Goal: Information Seeking & Learning: Check status

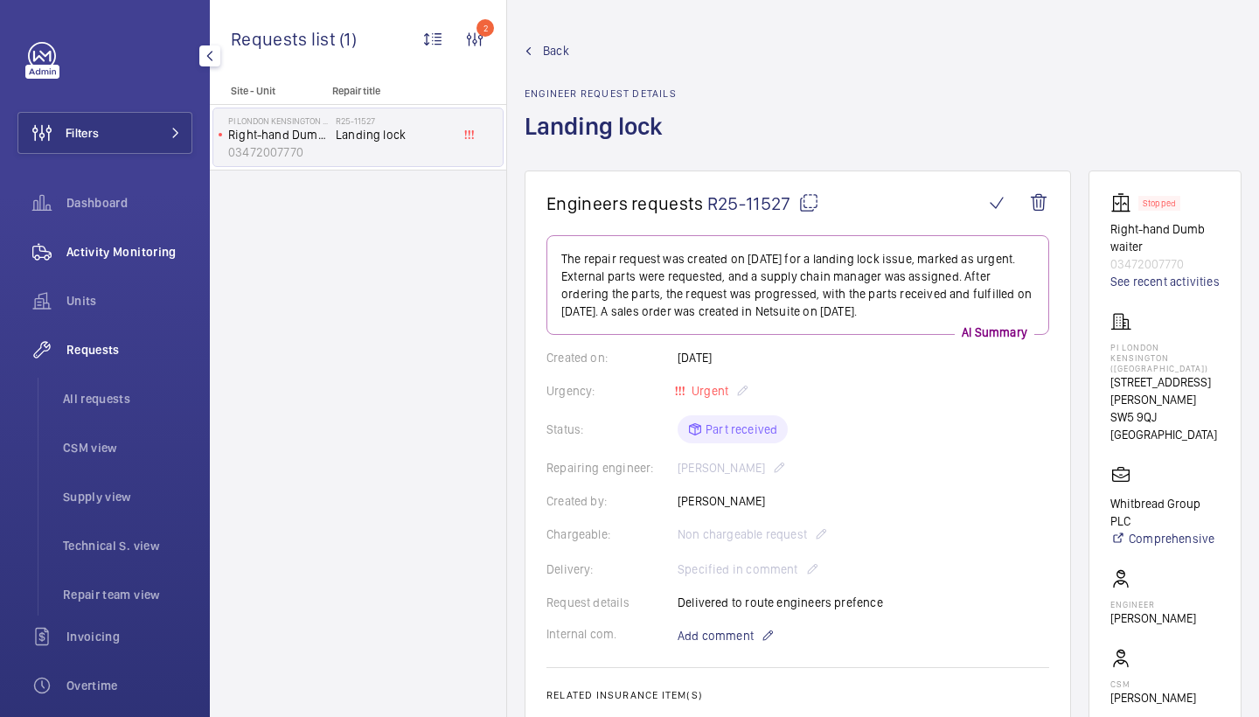
click at [183, 237] on div "Activity Monitoring" at bounding box center [104, 252] width 175 height 42
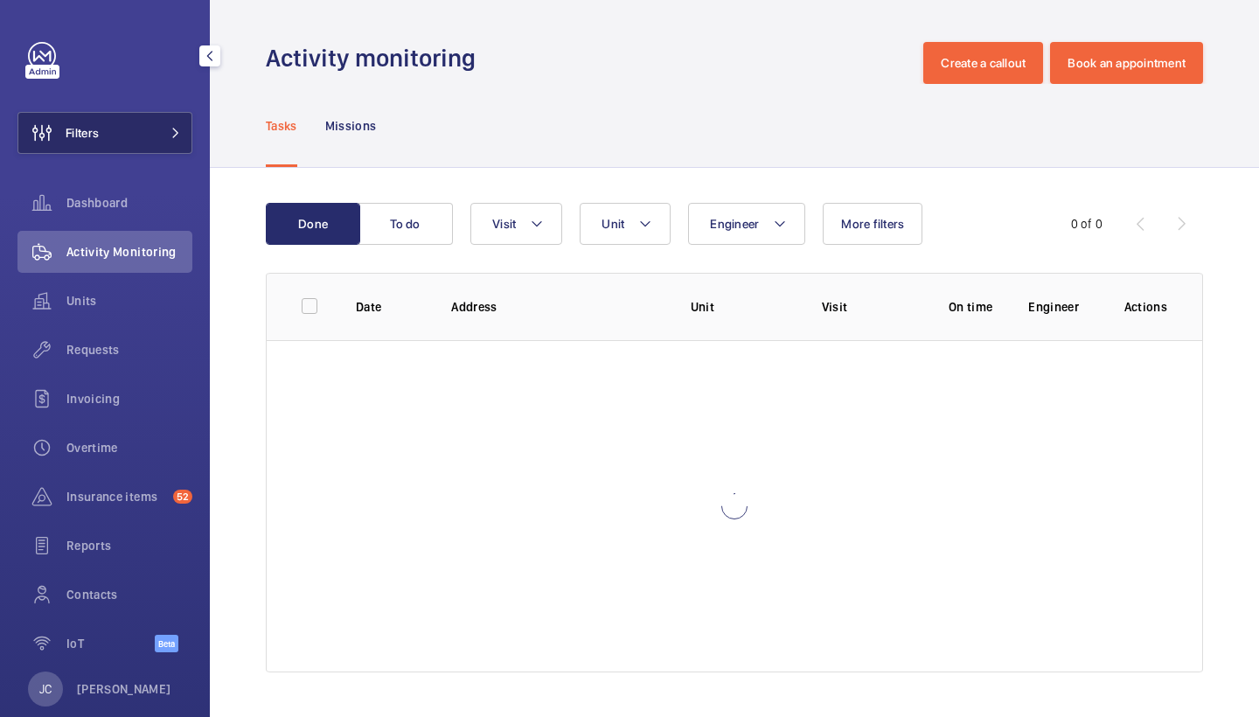
click at [163, 136] on span at bounding box center [170, 133] width 21 height 10
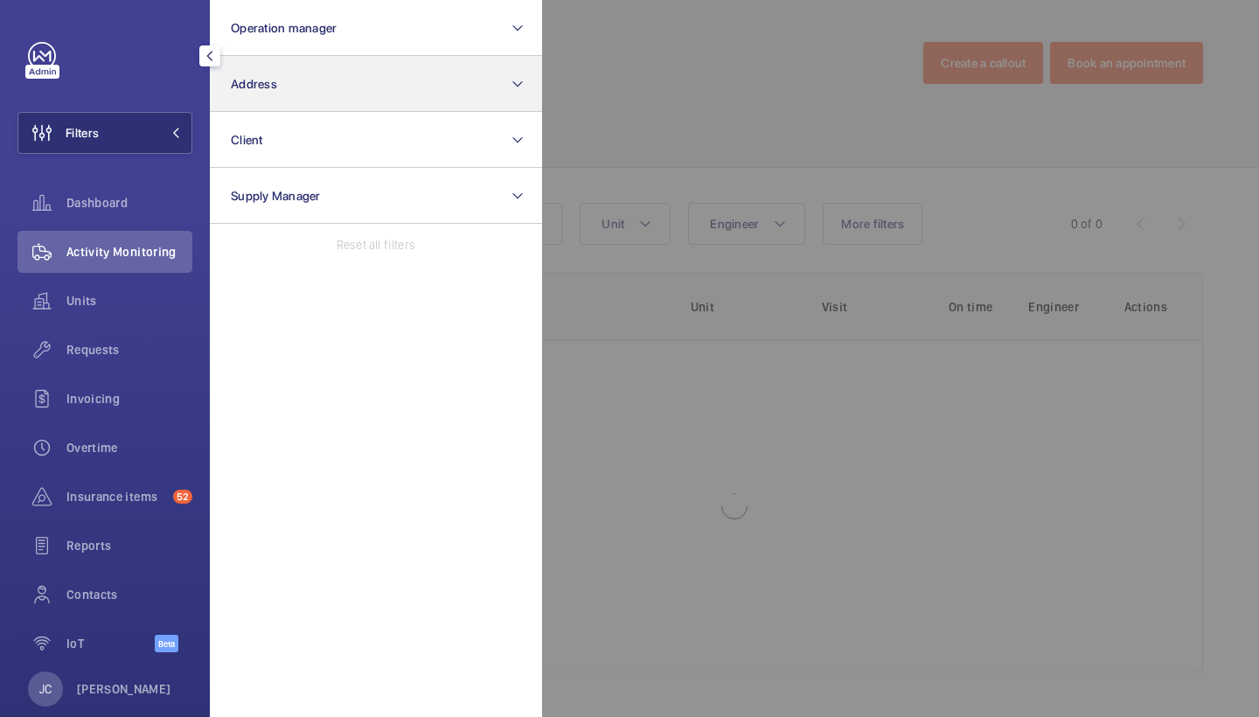
click at [247, 90] on span "Address" at bounding box center [254, 84] width 46 height 14
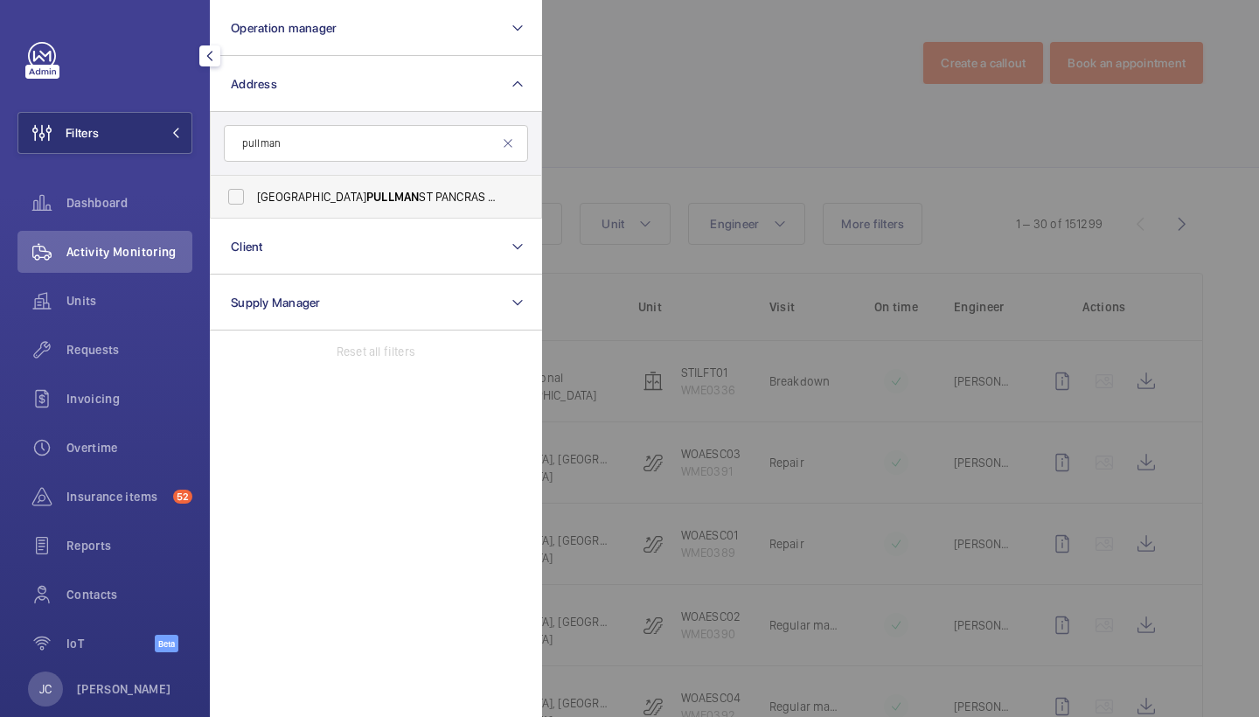
type input "pullman"
click at [366, 197] on span "PULLMAN" at bounding box center [392, 197] width 52 height 14
click at [254, 197] on input "LONDON PULLMAN ST PANCRAS - H5309, LONDON PULLMAN ST PANCRAS, 100 - 110 Euston …" at bounding box center [236, 196] width 35 height 35
checkbox input "true"
click at [111, 361] on div "Requests" at bounding box center [104, 350] width 175 height 42
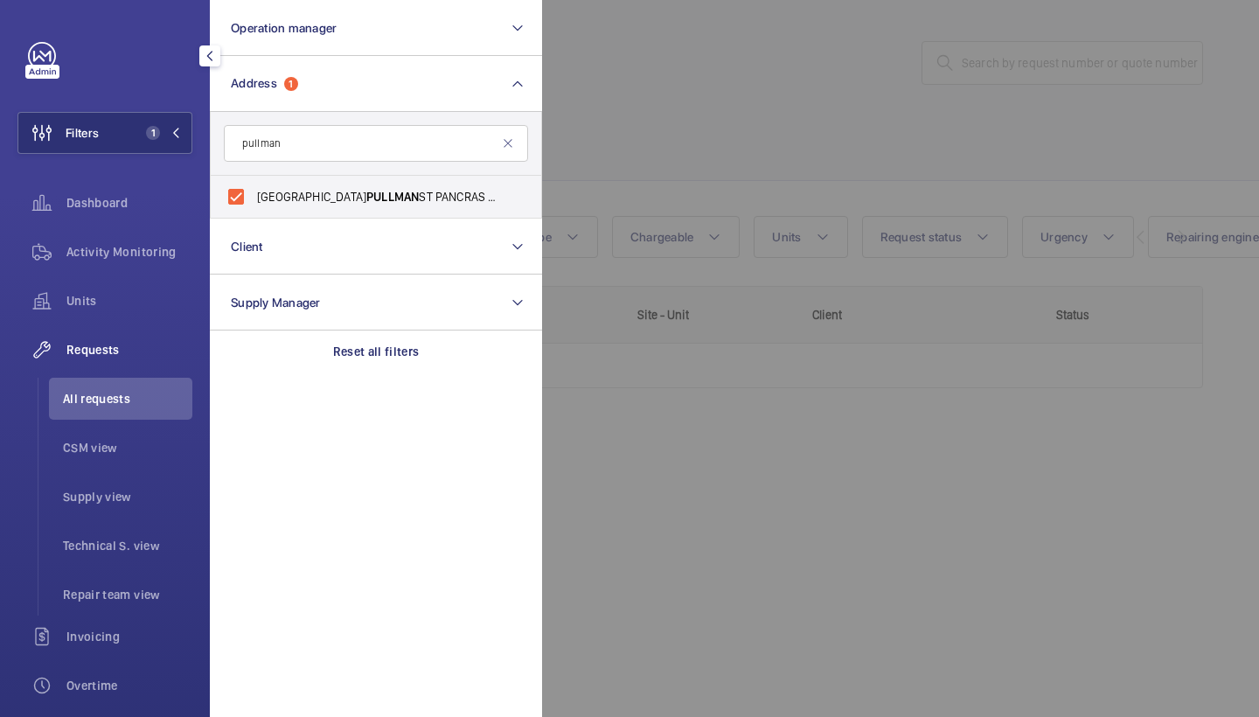
click at [650, 94] on div at bounding box center [1171, 358] width 1259 height 717
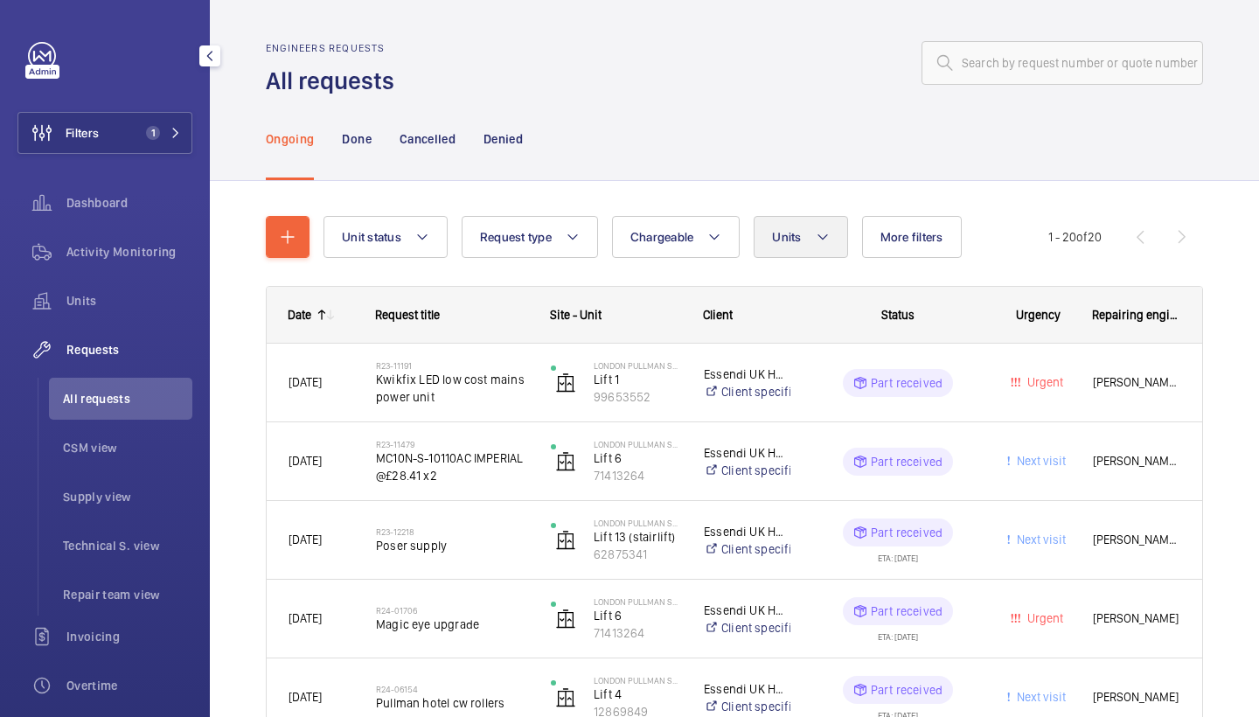
click at [815, 248] on button "Units" at bounding box center [801, 237] width 94 height 42
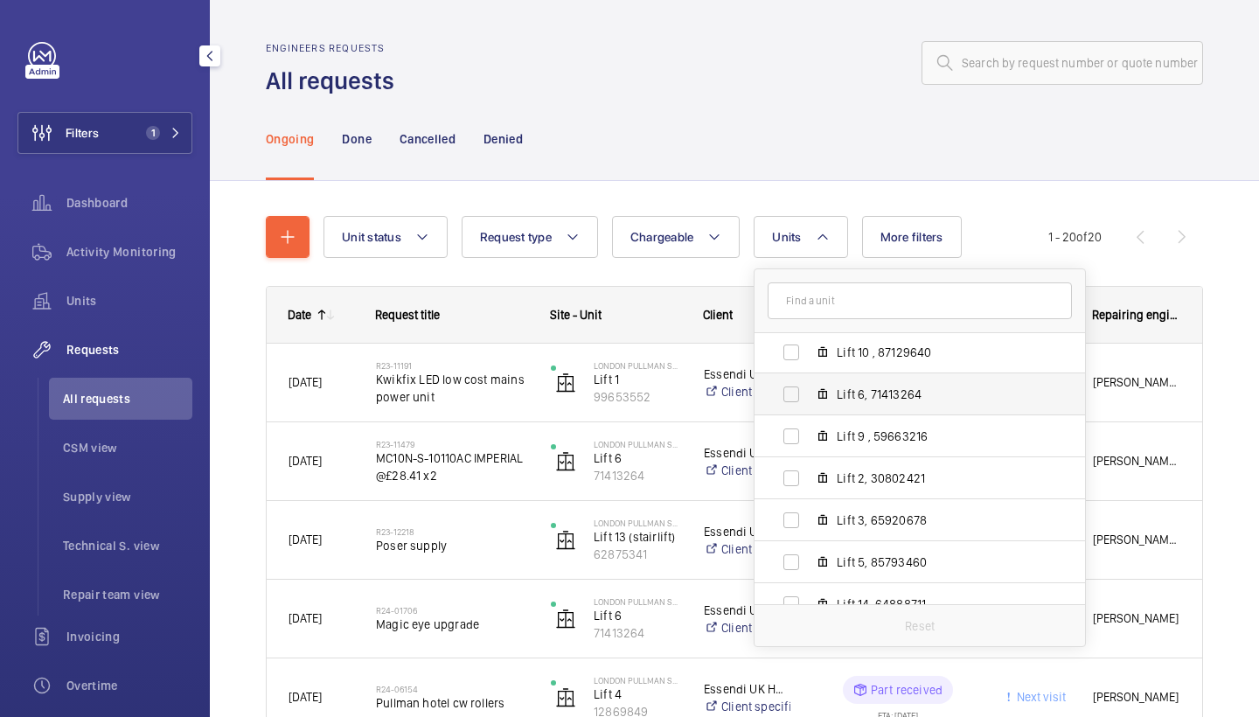
scroll to position [57, 0]
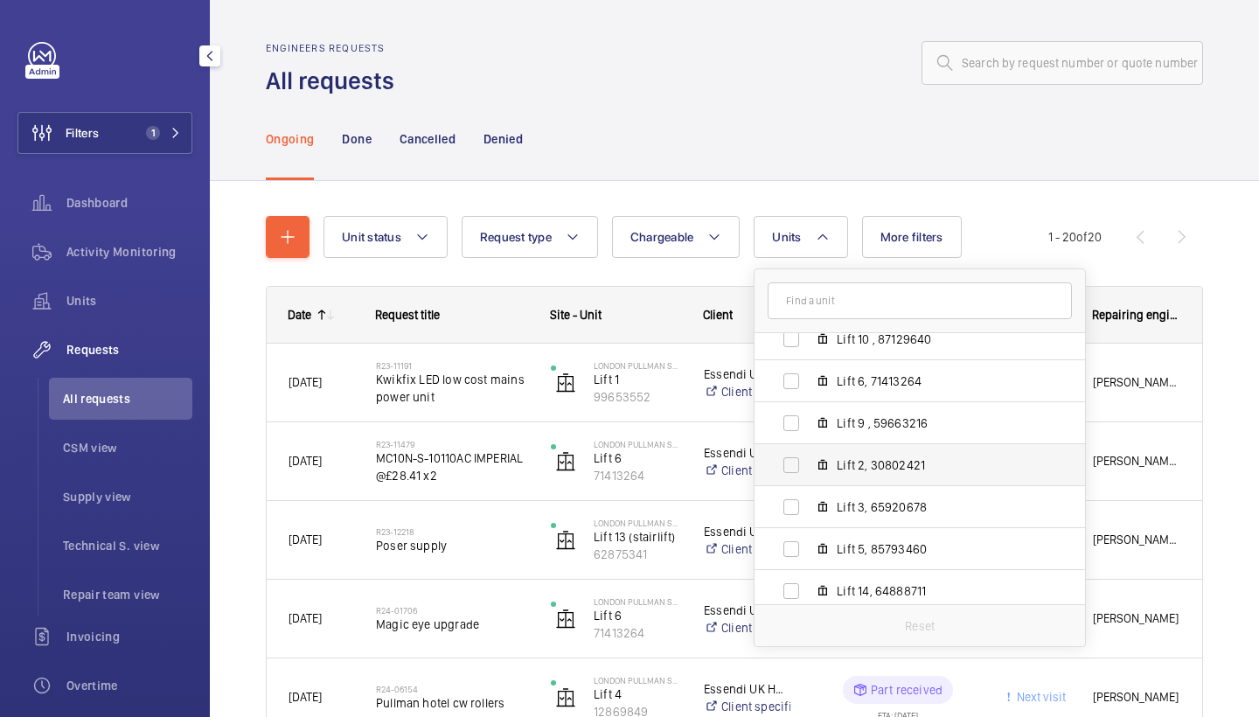
click at [864, 464] on span "Lift 2, 30802421" at bounding box center [938, 464] width 203 height 17
click at [809, 464] on input "Lift 2, 30802421" at bounding box center [791, 465] width 35 height 35
checkbox input "true"
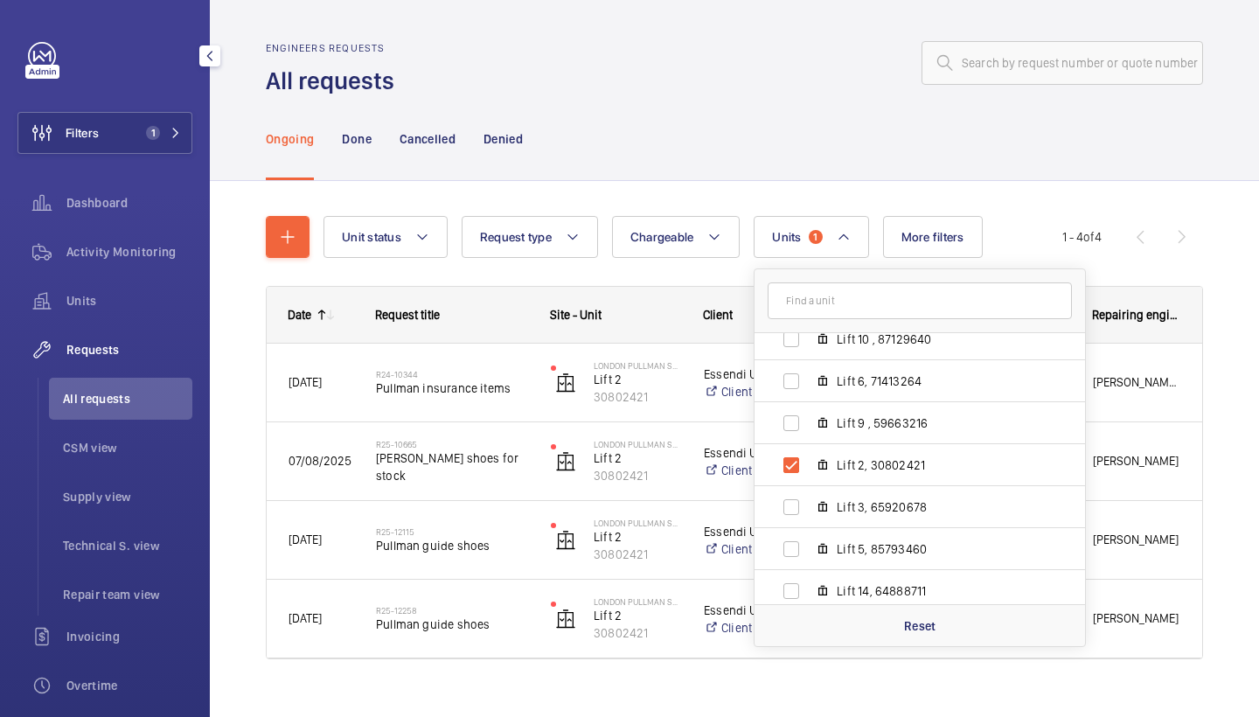
click at [727, 137] on div "Ongoing Done Cancelled Denied" at bounding box center [734, 138] width 937 height 83
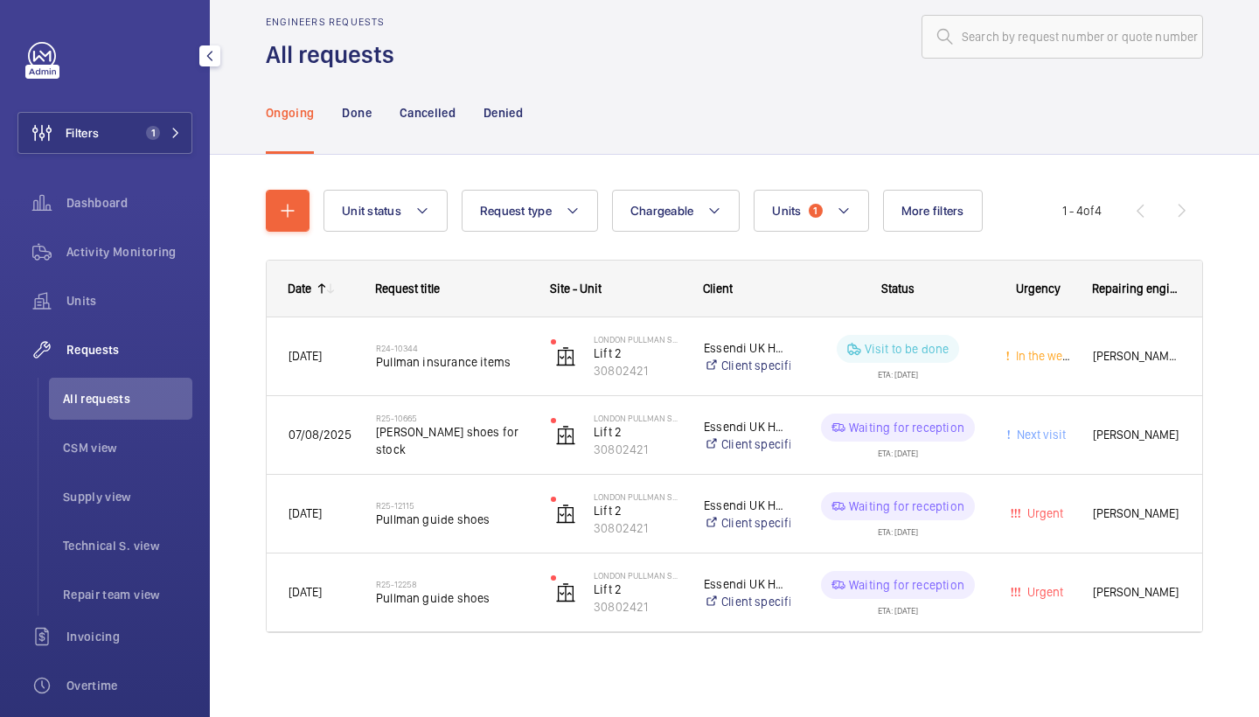
scroll to position [26, 0]
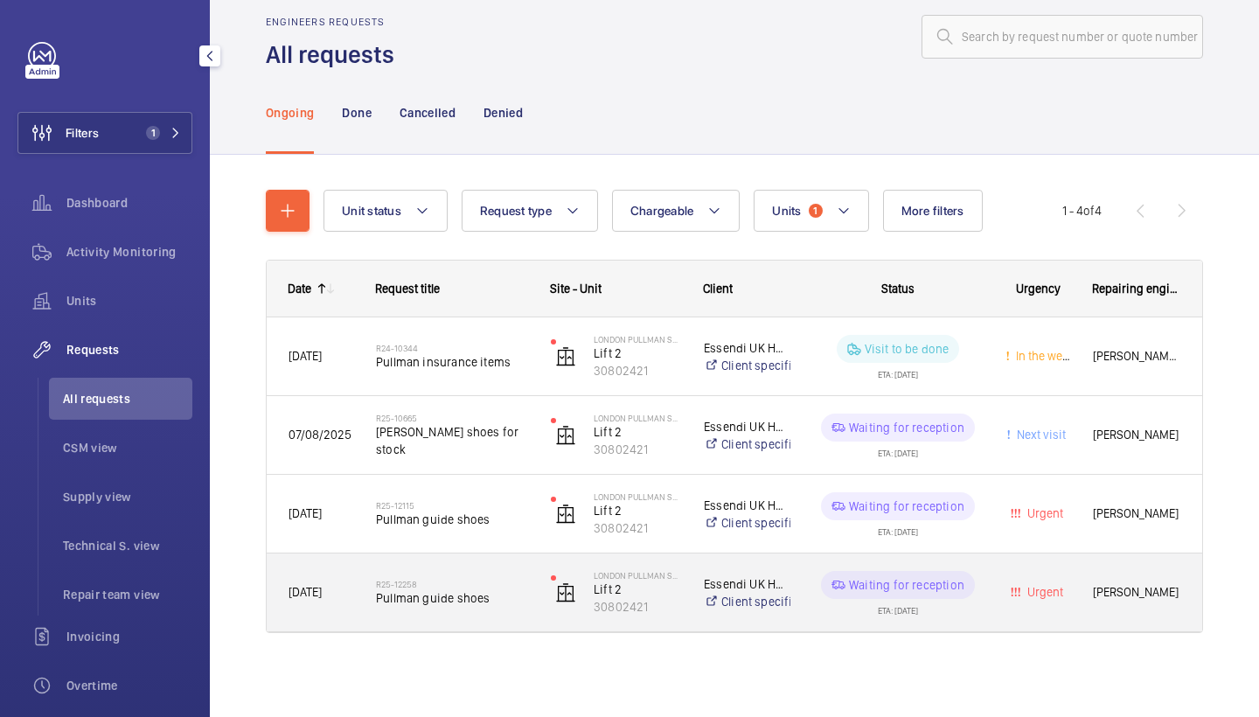
click at [433, 598] on span "Pullman guide shoes" at bounding box center [452, 597] width 152 height 17
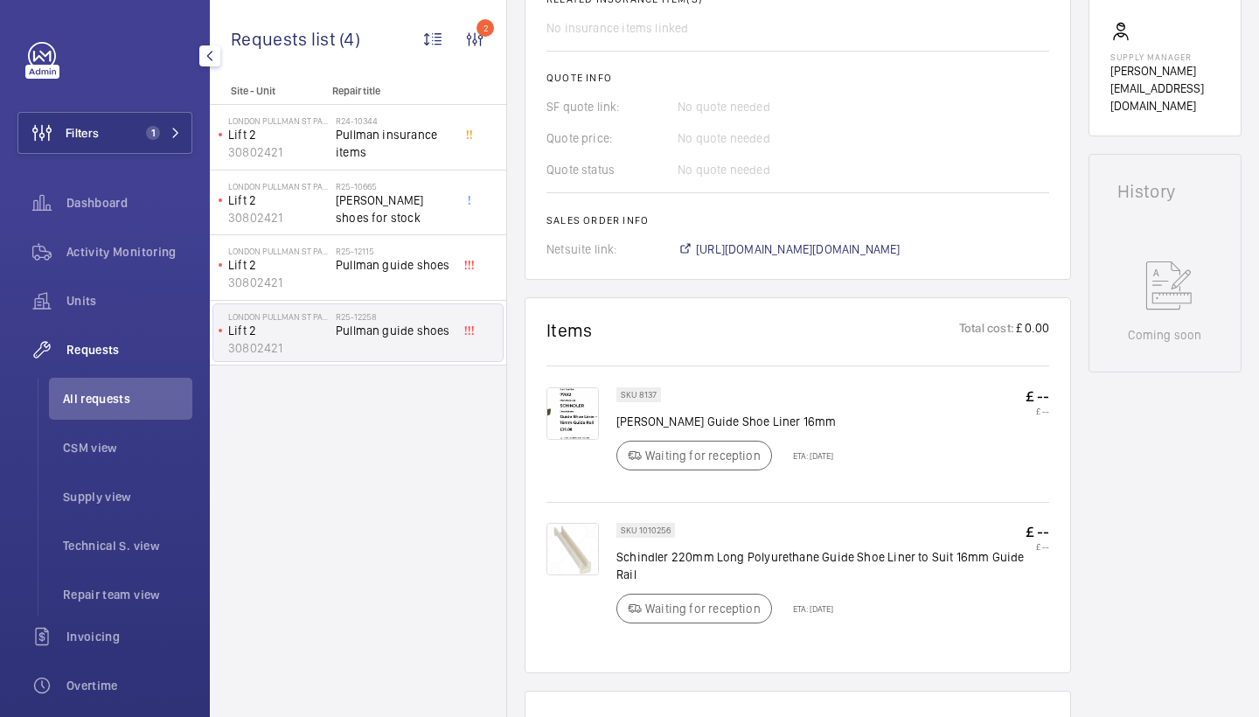
scroll to position [697, 0]
click at [549, 386] on img at bounding box center [572, 412] width 52 height 52
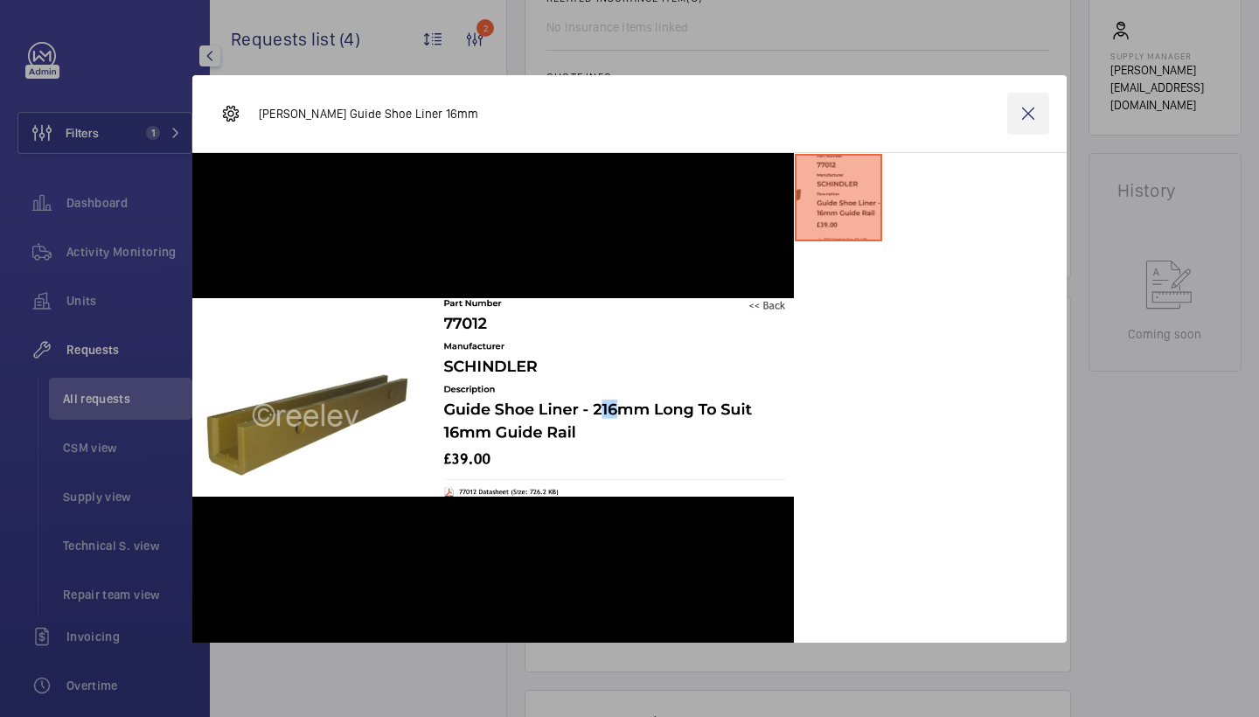
click at [1026, 103] on wm-front-icon-button at bounding box center [1028, 114] width 42 height 42
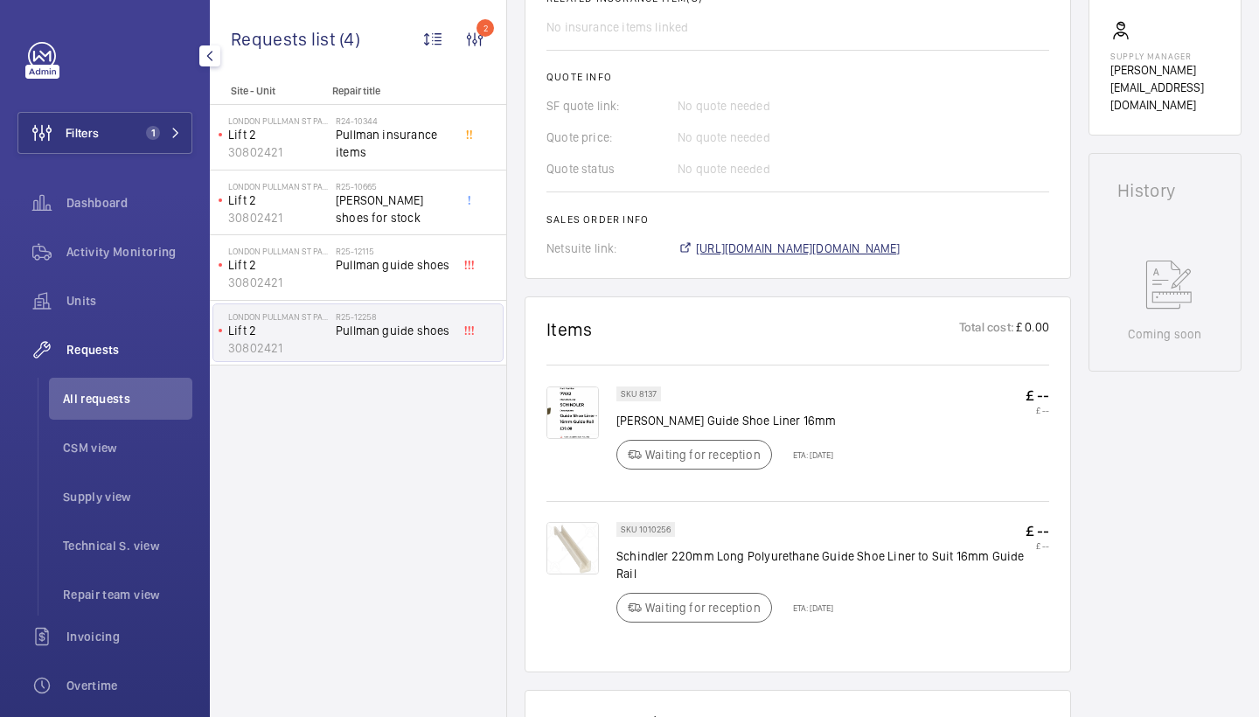
click at [891, 240] on span "https://6461500.app.netsuite.com/app/accounting/transactions/salesord.nl?id=300…" at bounding box center [798, 248] width 205 height 17
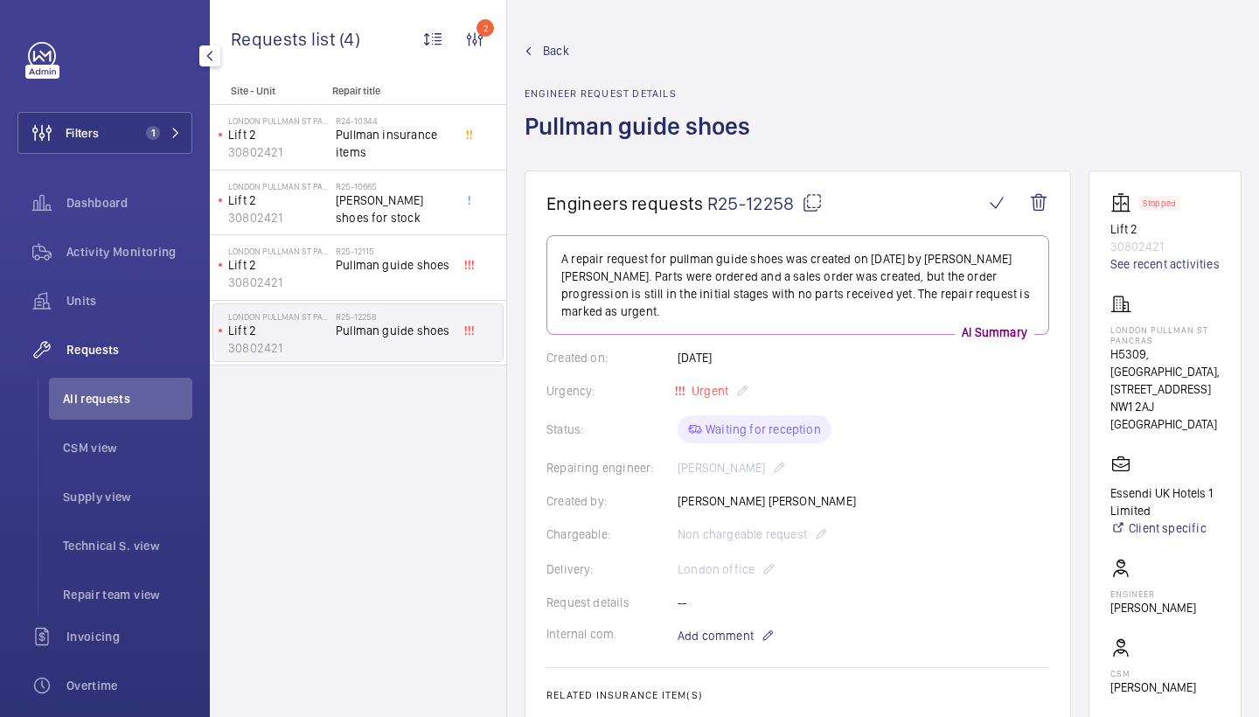
scroll to position [0, 0]
click at [567, 51] on span "Back" at bounding box center [556, 50] width 26 height 17
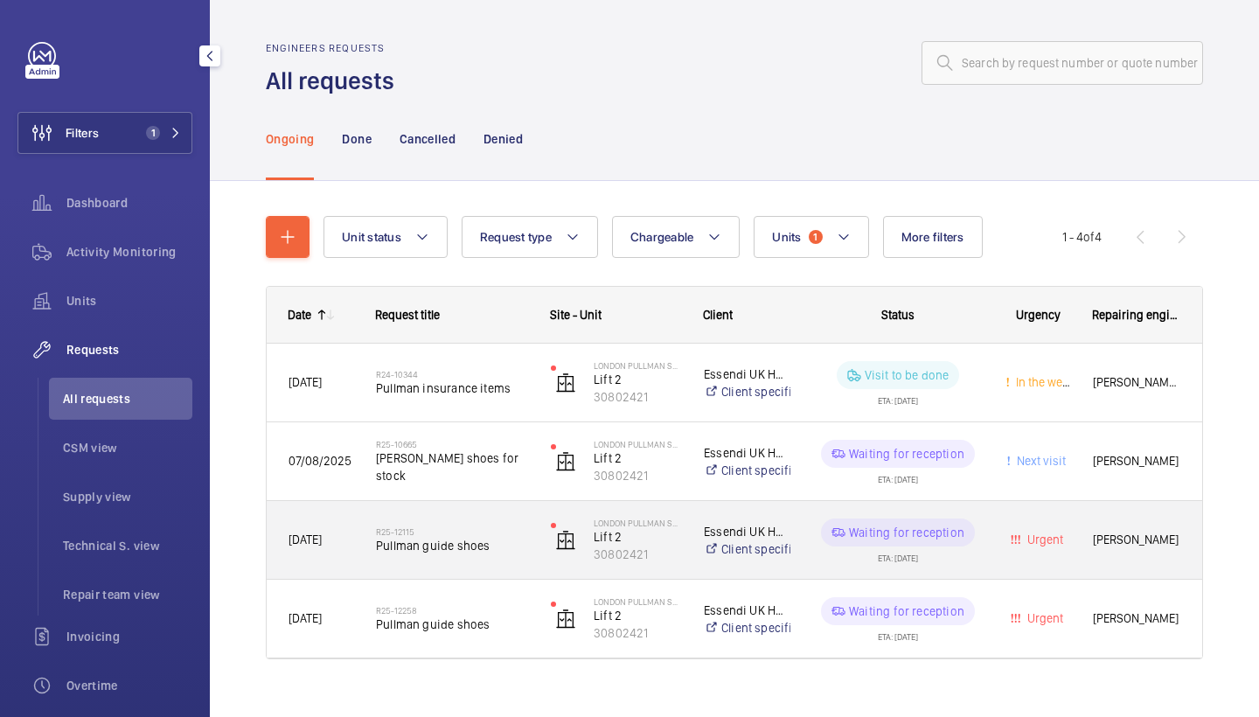
click at [445, 520] on div "R25-12115 Pullman guide shoes" at bounding box center [452, 540] width 152 height 51
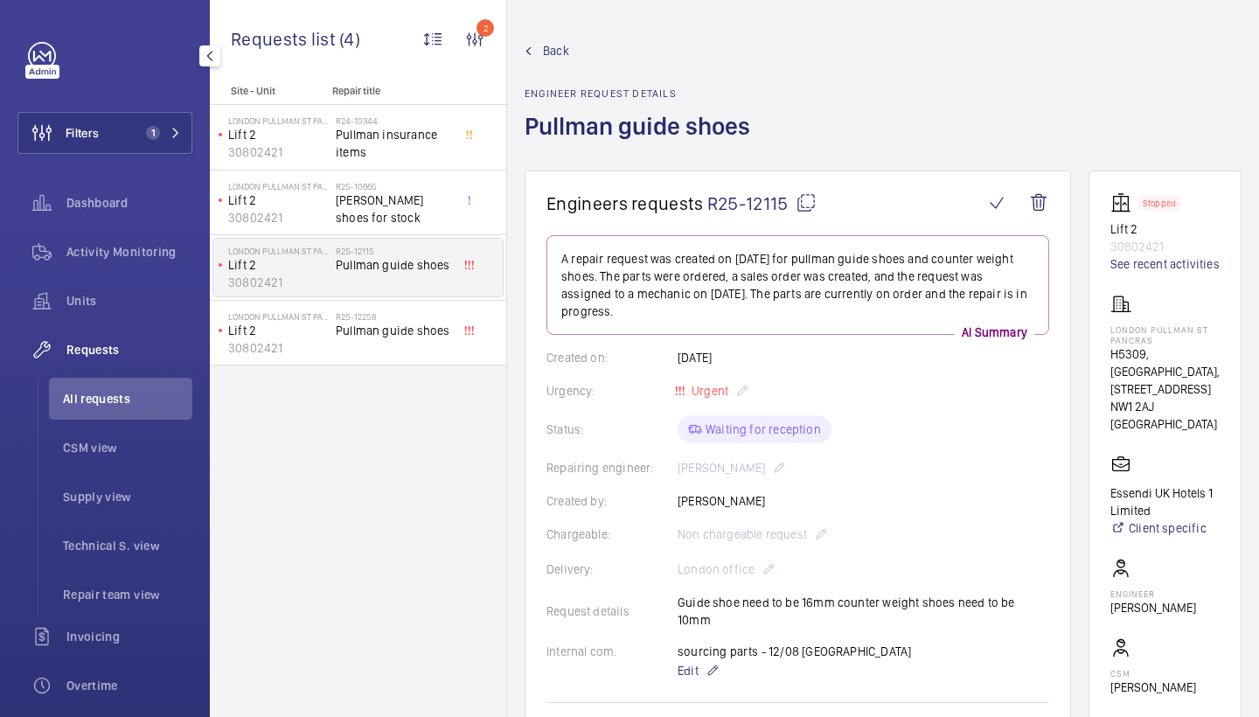
click at [553, 54] on span "Back" at bounding box center [556, 50] width 26 height 17
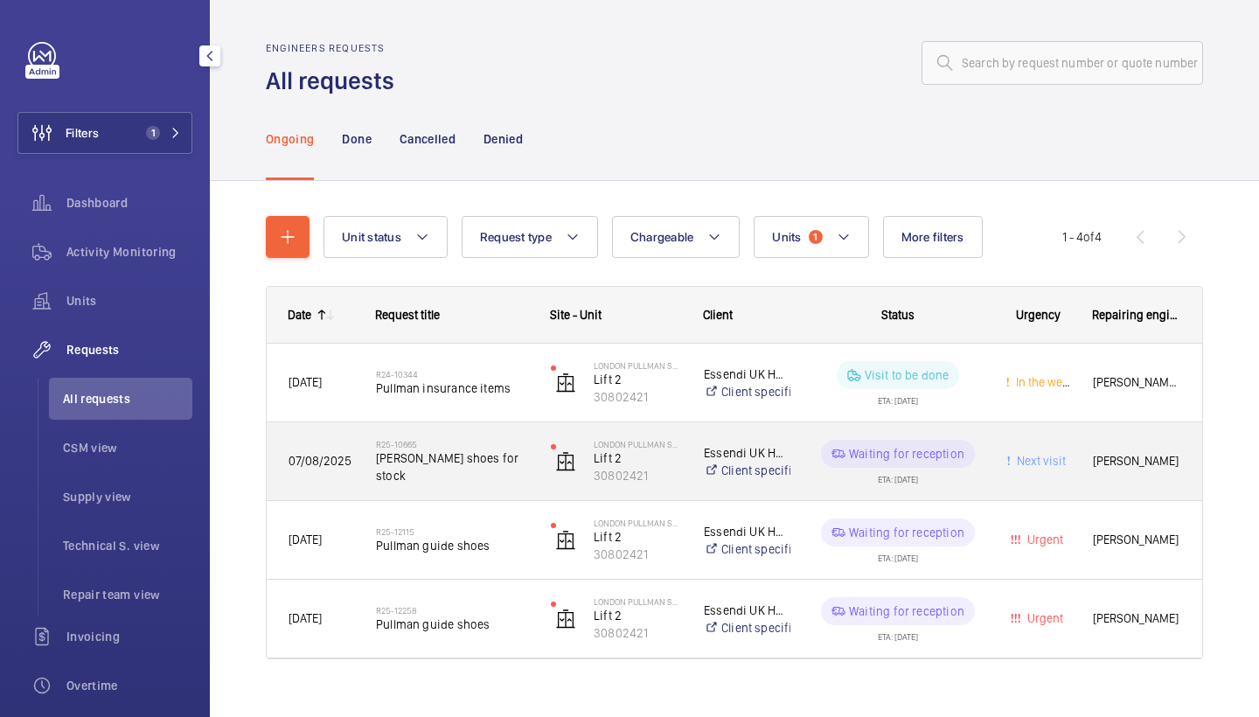
click at [470, 470] on span "Otis tapehead shoes for stock" at bounding box center [452, 466] width 152 height 35
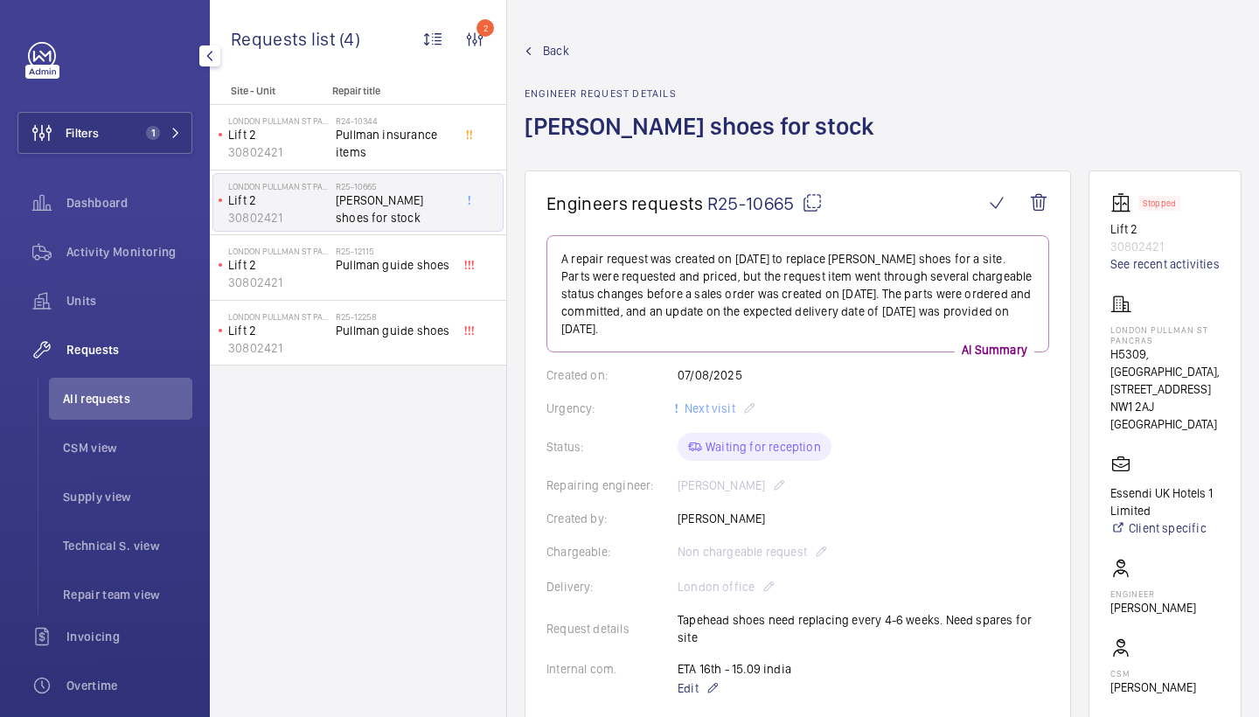
click at [553, 41] on wm-front-admin-header "Back Engineer request details Otis tapehead shoes for stock" at bounding box center [883, 85] width 752 height 170
click at [553, 47] on span "Back" at bounding box center [556, 50] width 26 height 17
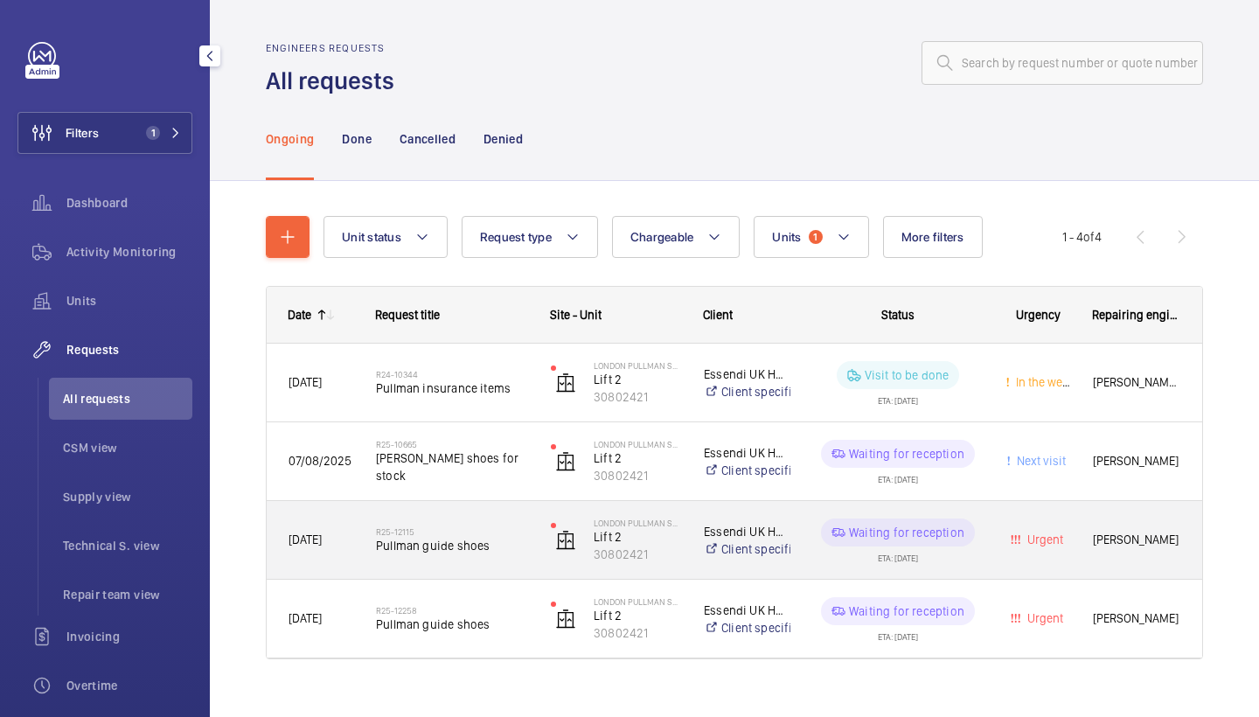
click at [425, 532] on h2 "R25-12115" at bounding box center [452, 531] width 152 height 10
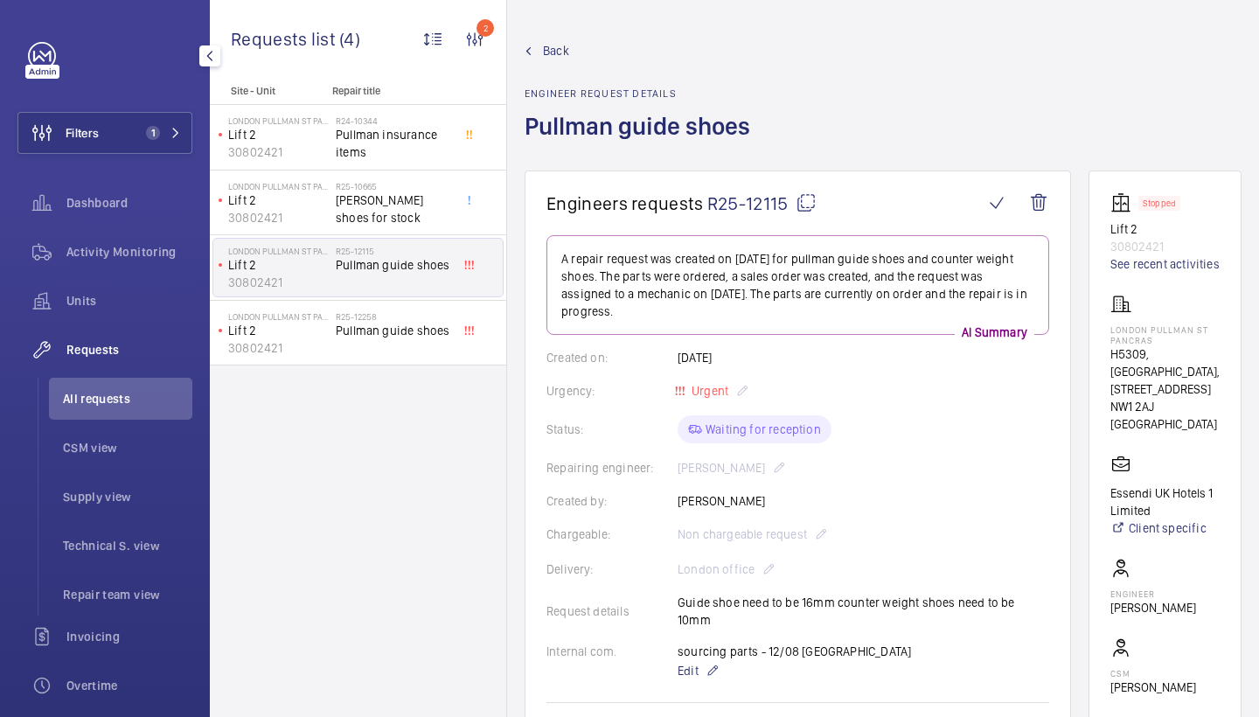
click at [569, 48] on link "Back" at bounding box center [643, 50] width 236 height 17
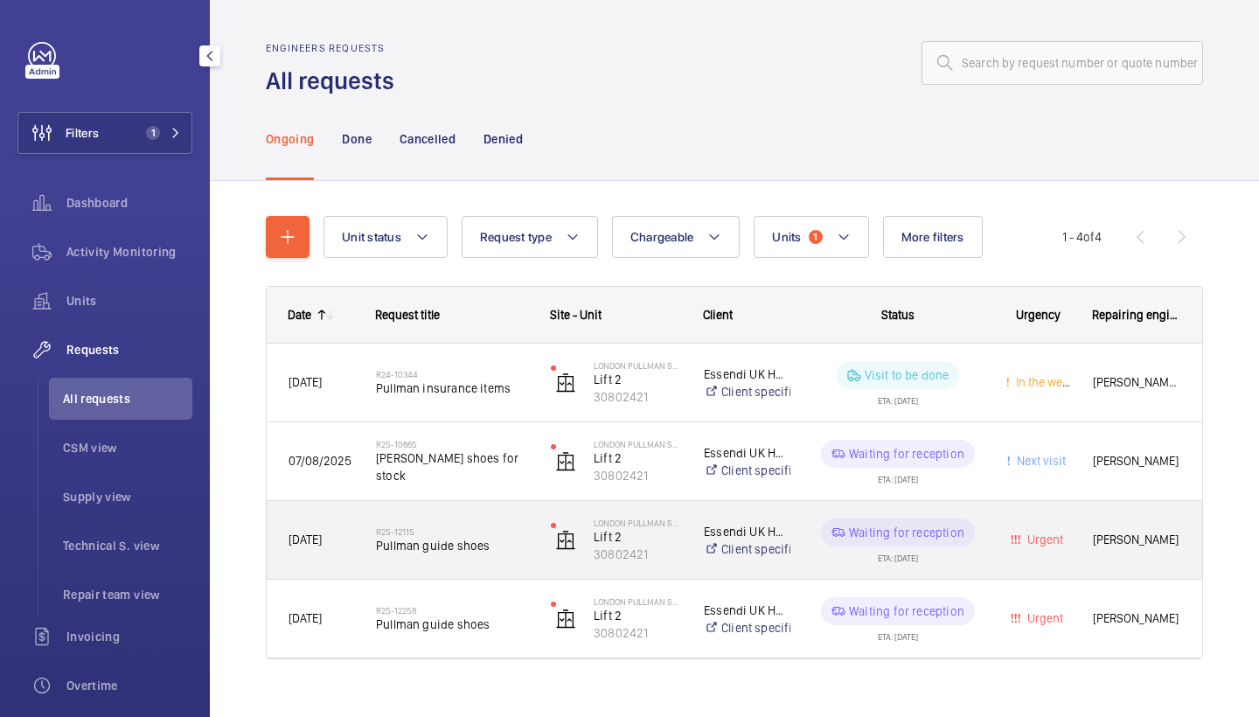
click at [480, 560] on div "R25-12115 Pullman guide shoes" at bounding box center [452, 540] width 152 height 51
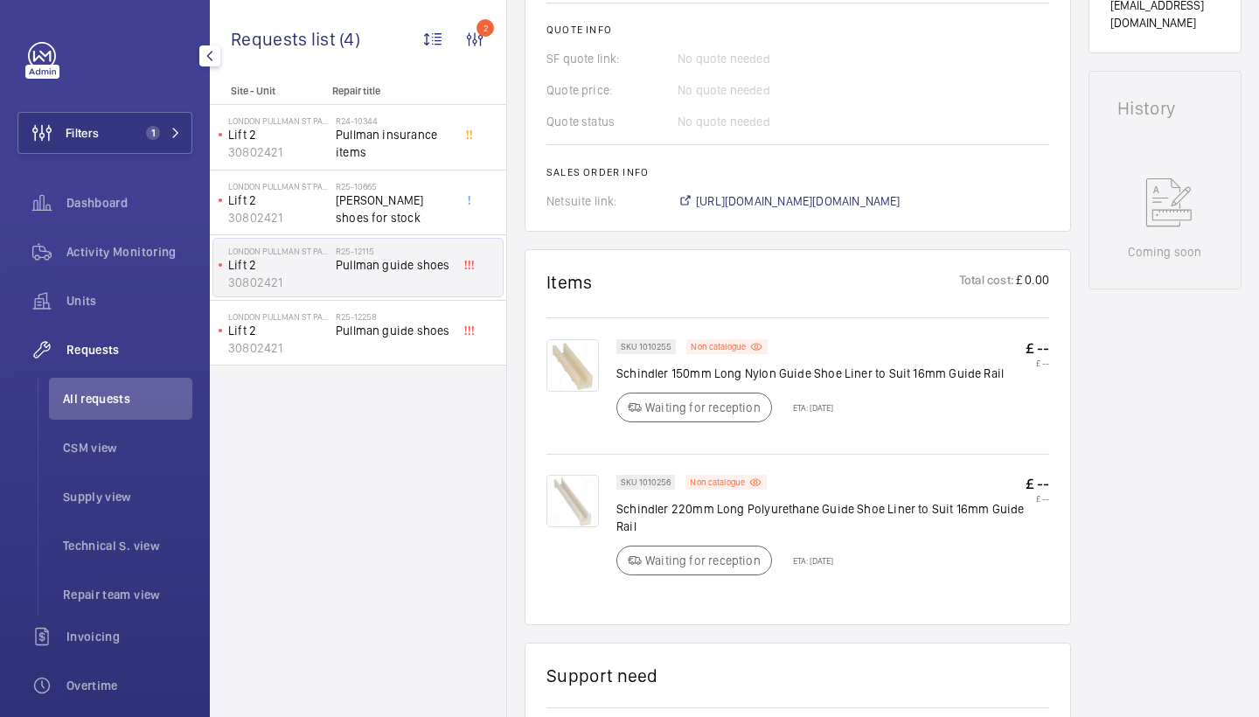
scroll to position [782, 0]
click at [770, 189] on span "https://6461500.app.netsuite.com/app/accounting/transactions/salesord.nl?id=300…" at bounding box center [798, 197] width 205 height 17
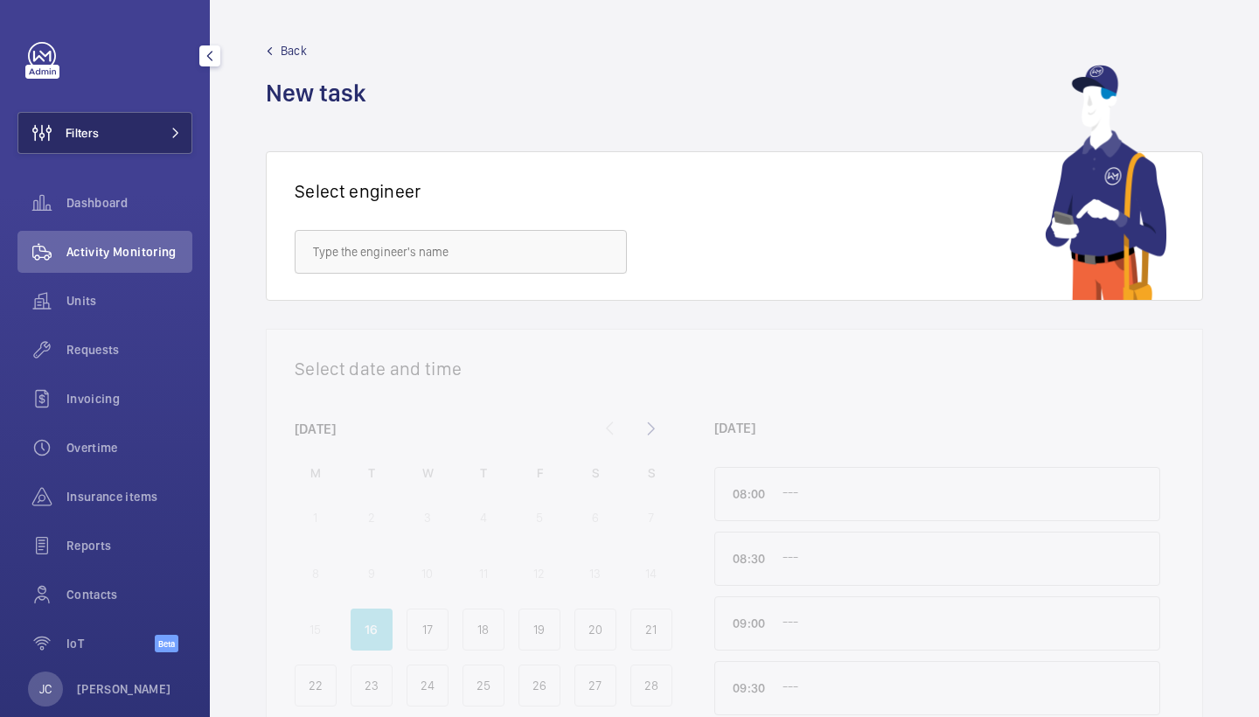
click at [131, 121] on button "Filters" at bounding box center [104, 133] width 175 height 42
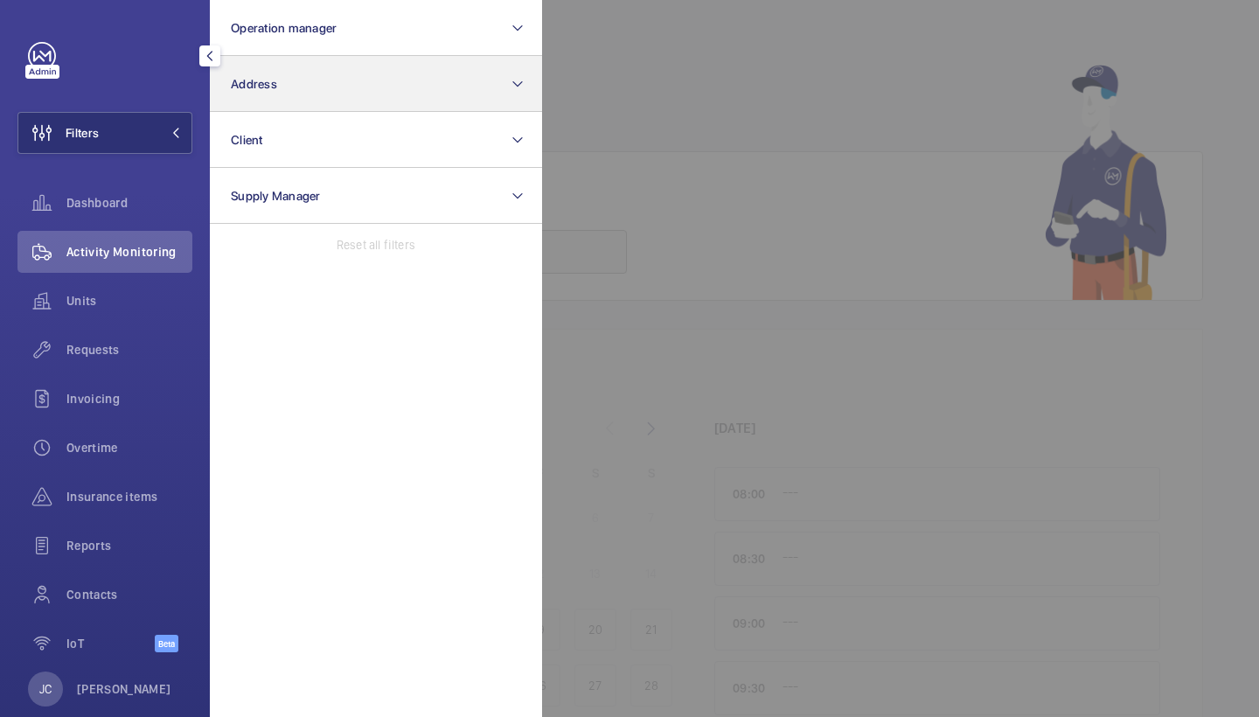
click at [376, 101] on button "Address" at bounding box center [376, 84] width 332 height 56
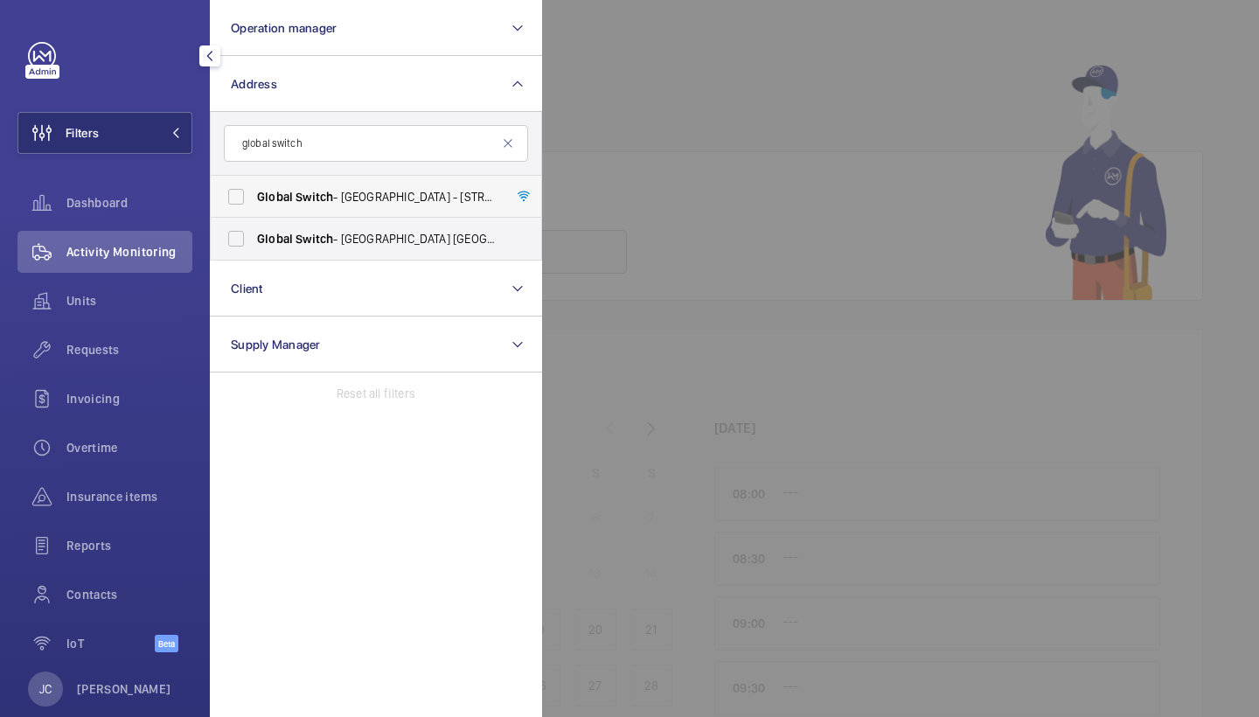
type input "global switch"
click at [401, 194] on span "Global Switch - London East - 3 Nutmeg Lane, LONDON E14 2AX" at bounding box center [377, 196] width 240 height 17
click at [254, 194] on input "Global Switch - London East - 3 Nutmeg Lane, LONDON E14 2AX" at bounding box center [236, 196] width 35 height 35
checkbox input "true"
click at [406, 238] on span "Global Switch - London North - East India Dock House, LONDON E14 2AX" at bounding box center [377, 238] width 240 height 17
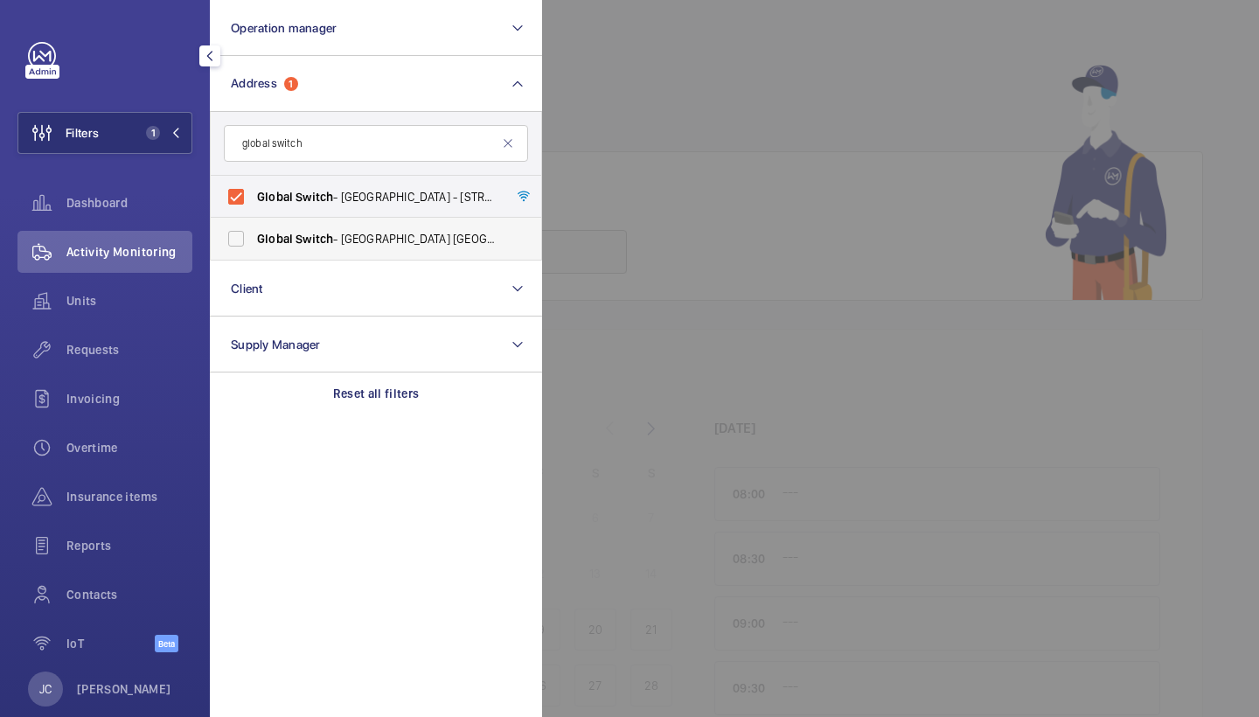
click at [254, 238] on input "Global Switch - London North - East India Dock House, LONDON E14 2AX" at bounding box center [236, 238] width 35 height 35
checkbox input "true"
click at [149, 355] on span "Requests" at bounding box center [129, 349] width 126 height 17
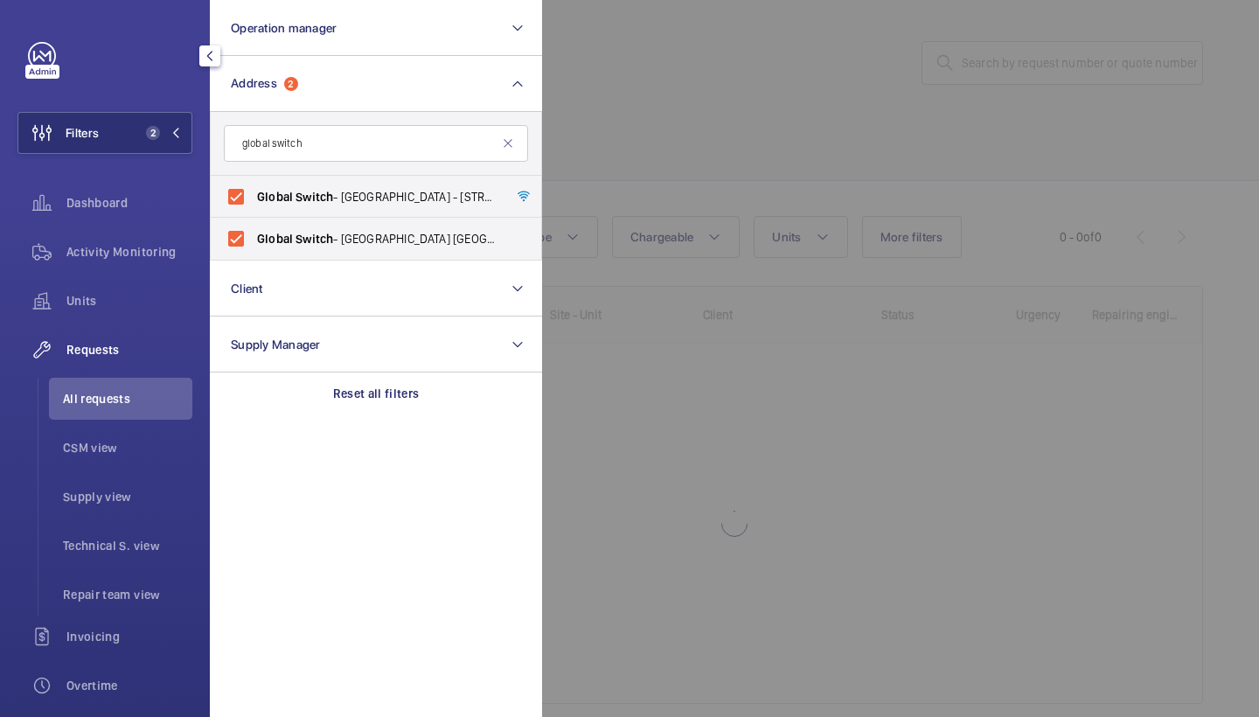
click at [733, 127] on div at bounding box center [1171, 358] width 1259 height 717
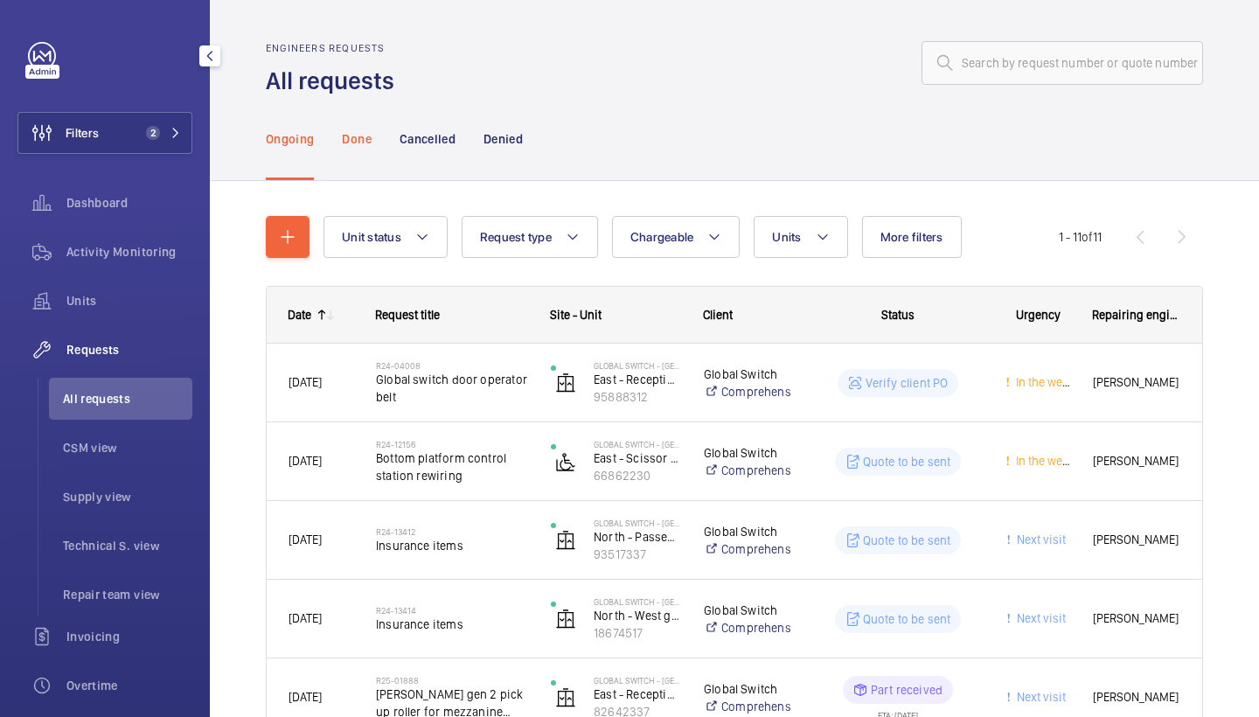
click at [369, 151] on div "Done" at bounding box center [356, 138] width 29 height 83
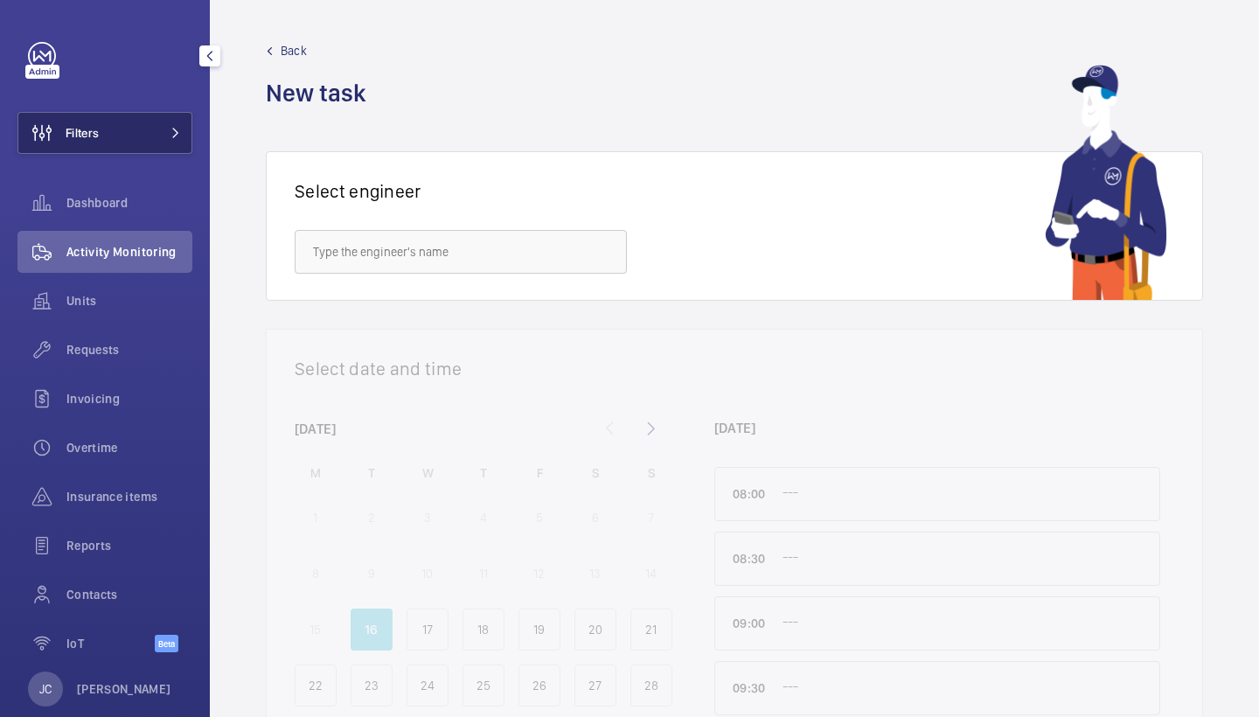
click at [141, 118] on button "Filters" at bounding box center [104, 133] width 175 height 42
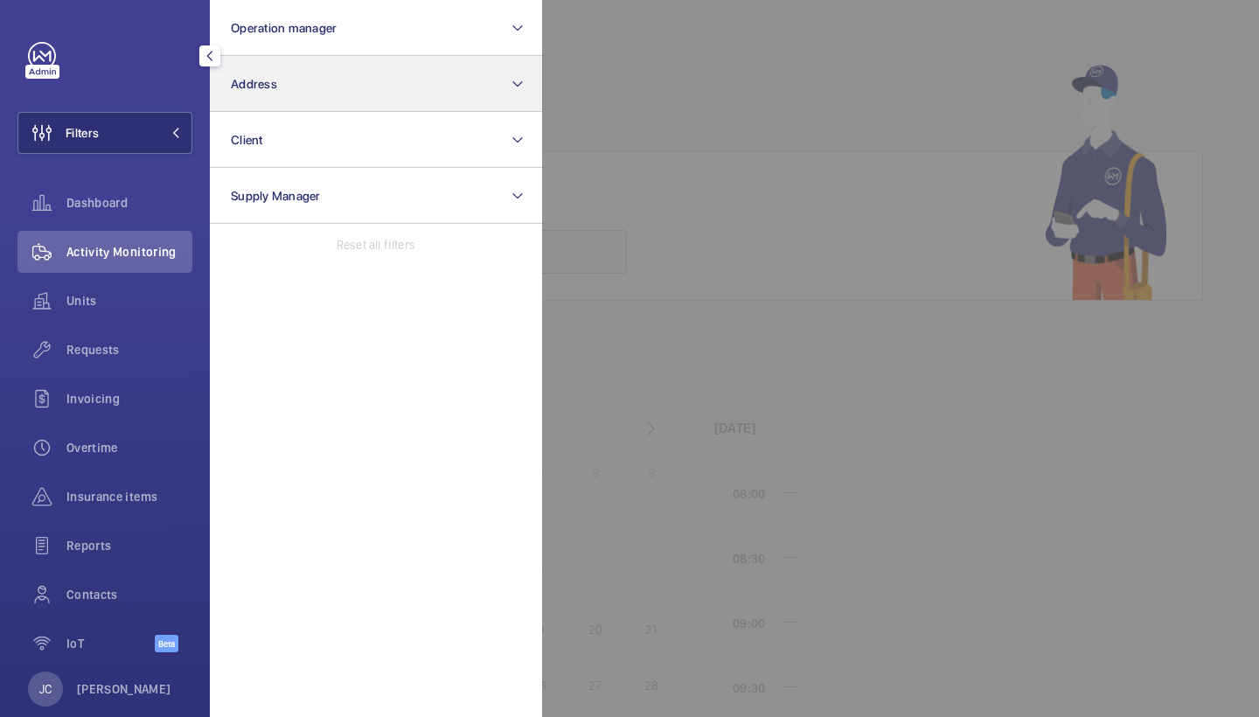
click at [386, 76] on button "Address" at bounding box center [376, 84] width 332 height 56
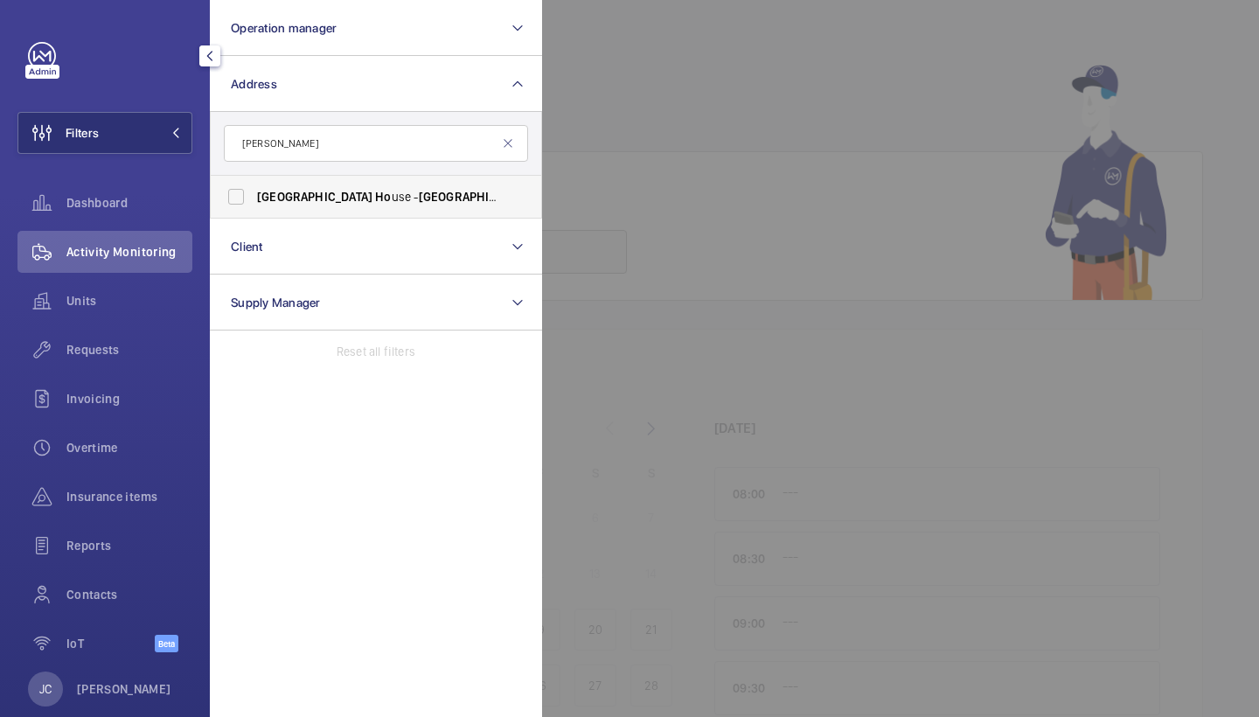
type input "[PERSON_NAME]"
click at [351, 200] on span "Florence Ho use - Florence Ho use, LONDON NW9 5HU" at bounding box center [377, 196] width 240 height 17
click at [254, 200] on input "Florence Ho use - Florence Ho use, LONDON NW9 5HU" at bounding box center [236, 196] width 35 height 35
checkbox input "true"
click at [96, 353] on span "Requests" at bounding box center [129, 349] width 126 height 17
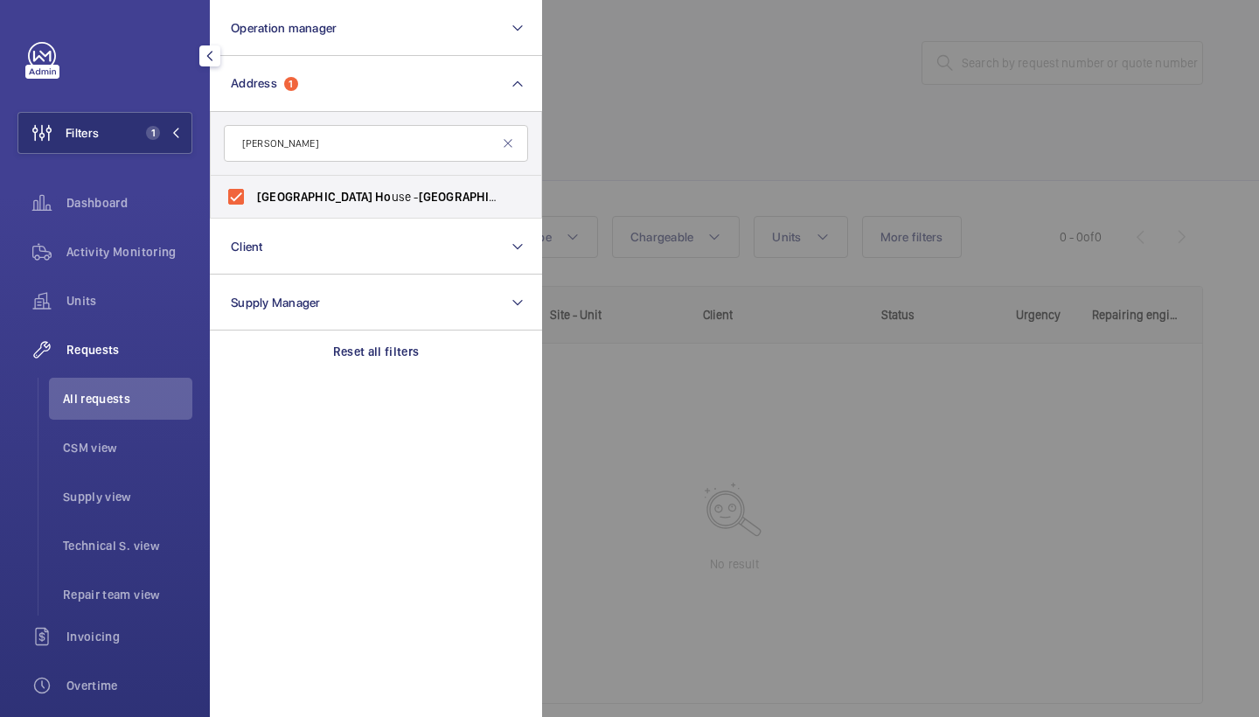
click at [708, 166] on div at bounding box center [1171, 358] width 1259 height 717
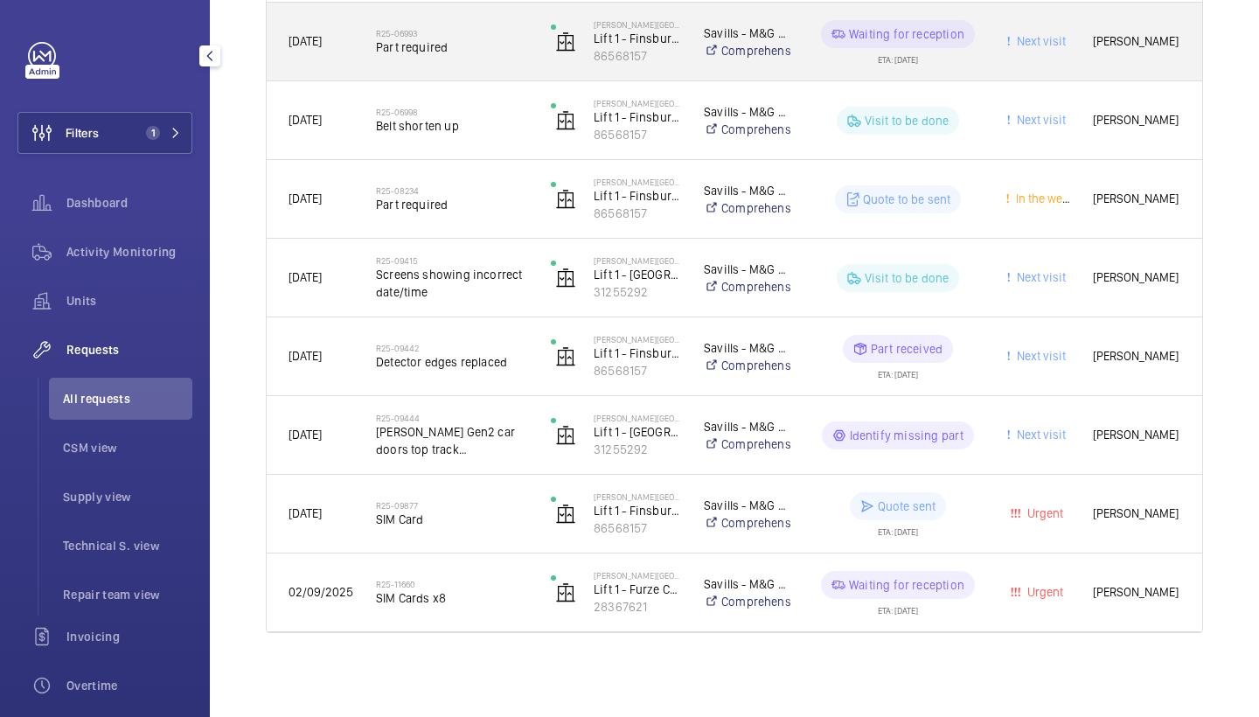
scroll to position [420, 0]
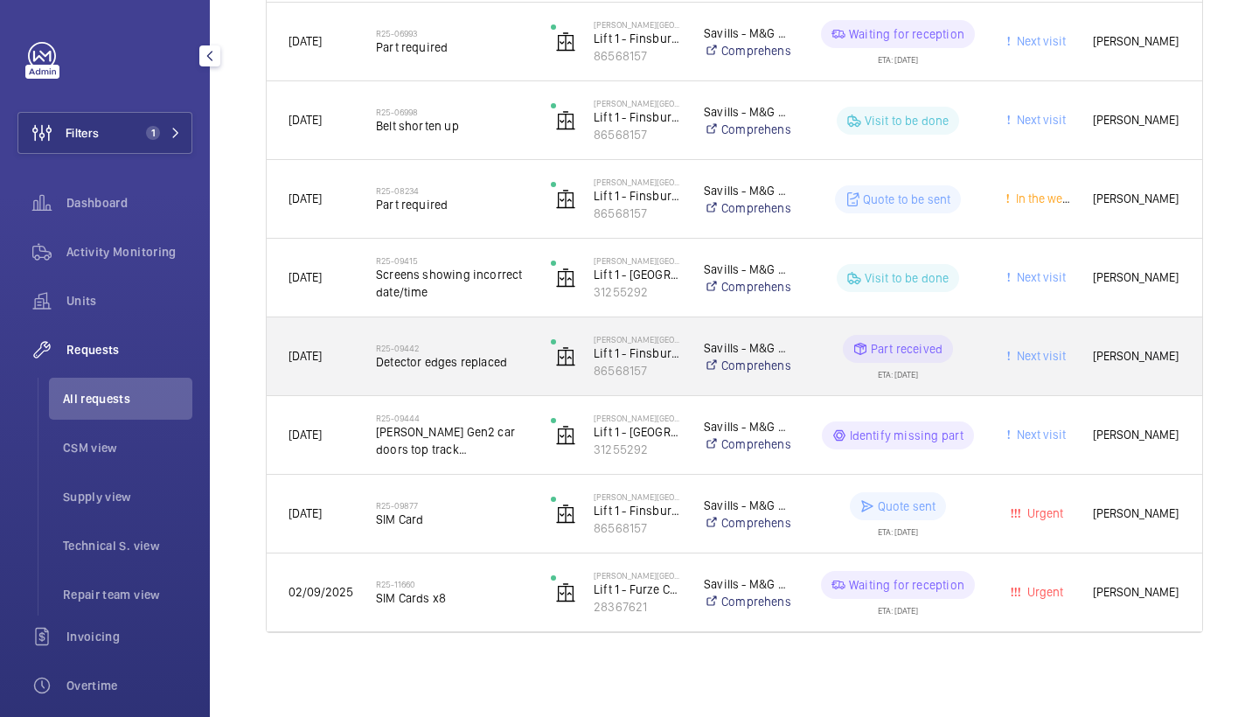
click at [454, 378] on div "R25-09442 Detector edges replaced" at bounding box center [452, 356] width 152 height 51
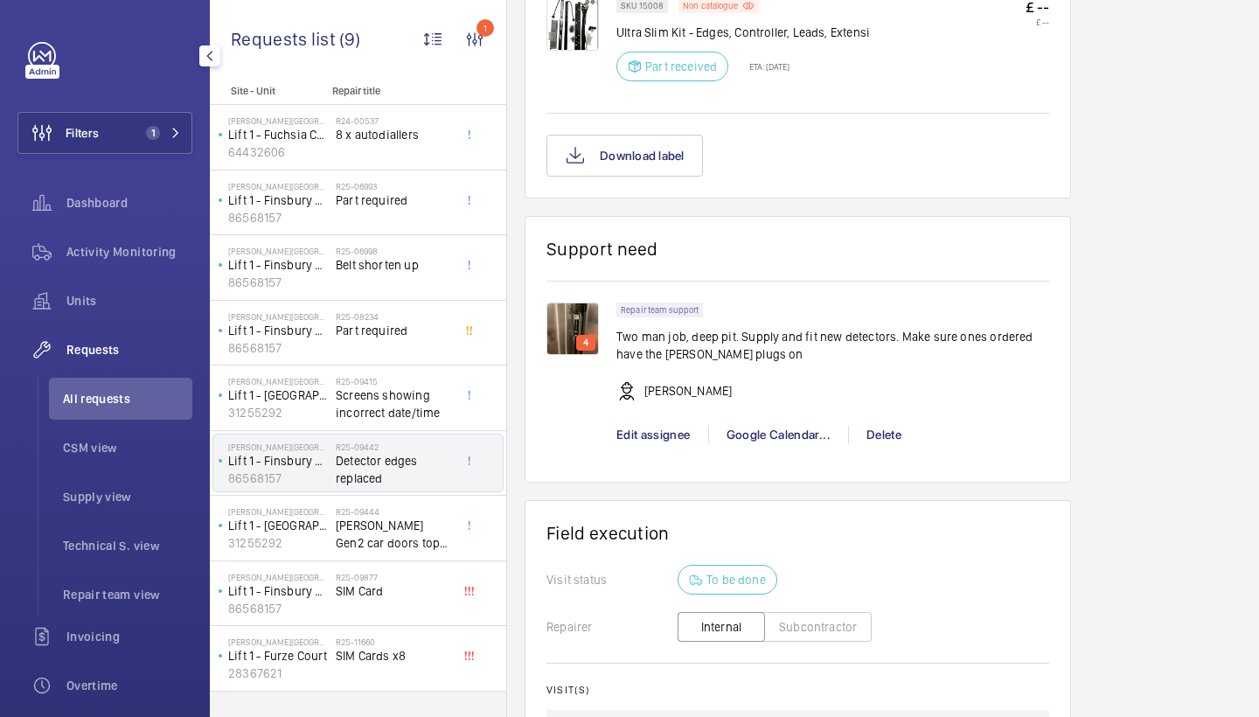
scroll to position [920, 0]
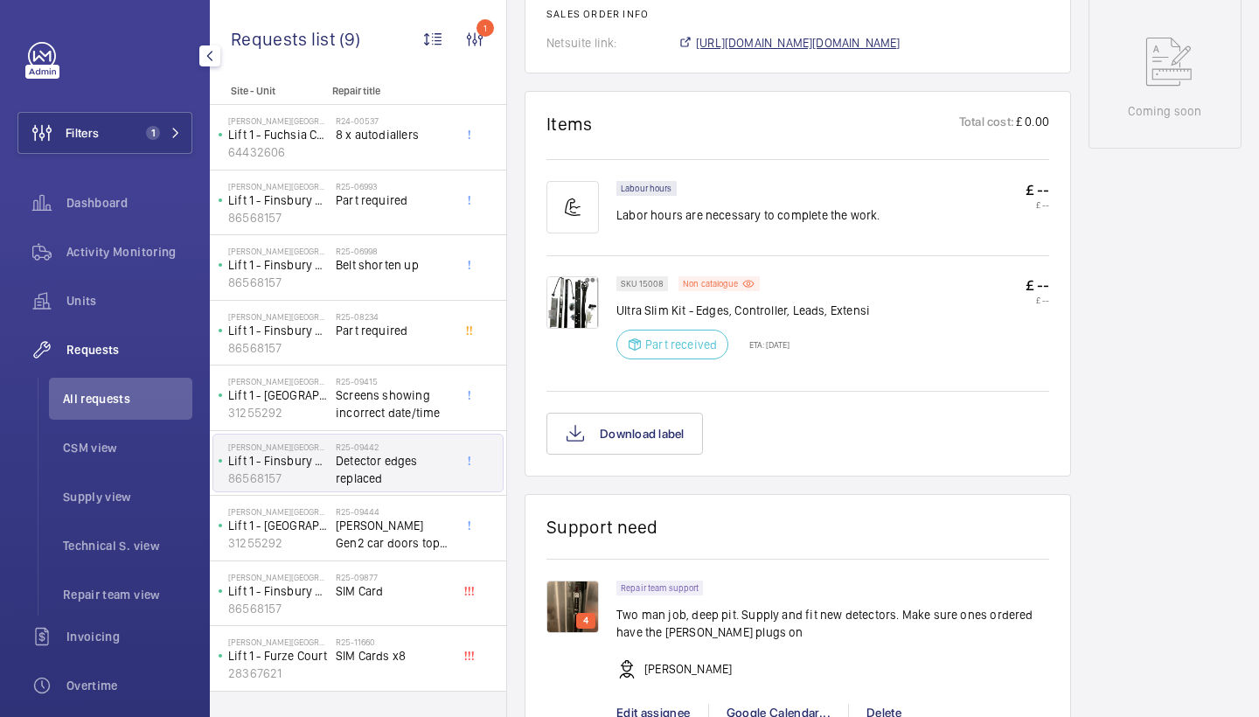
click at [808, 43] on span "https://6461500.app.netsuite.com/app/accounting/transactions/salesord.nl?id=290…" at bounding box center [798, 42] width 205 height 17
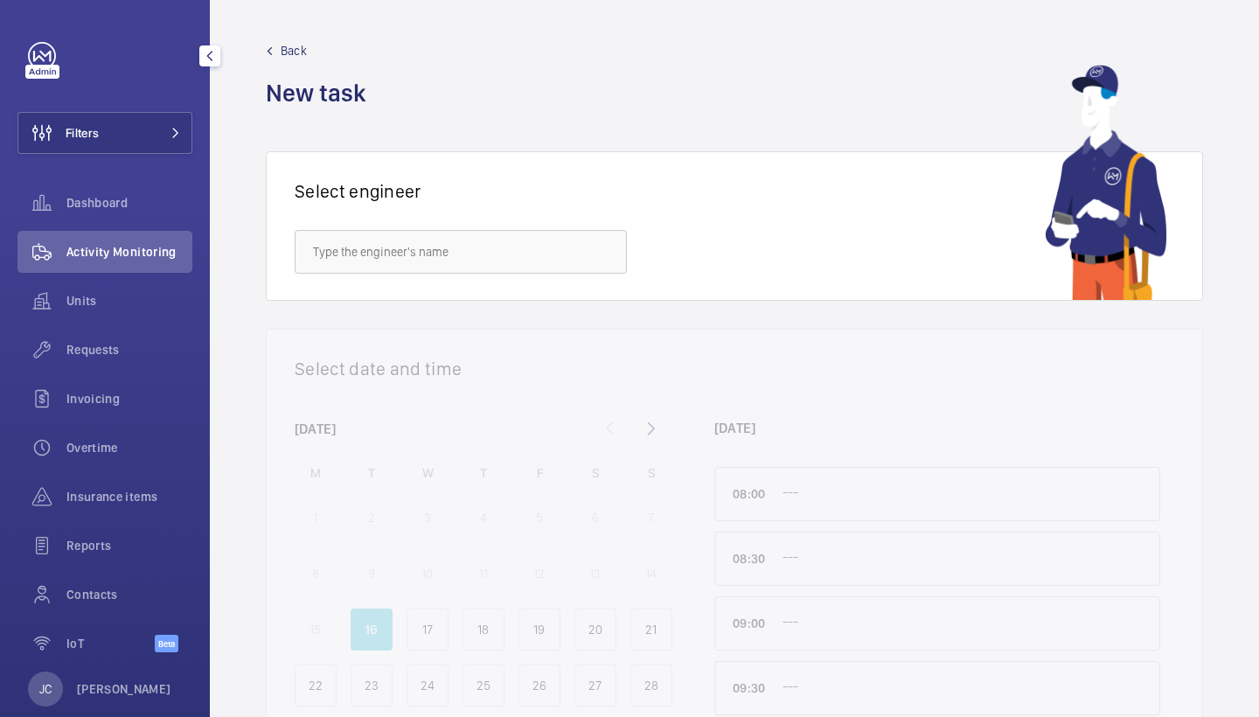
click at [108, 154] on div "Filters Dashboard Activity Monitoring Units Requests Invoicing Overtime Insuran…" at bounding box center [104, 356] width 175 height 629
click at [143, 126] on button "Filters" at bounding box center [104, 133] width 175 height 42
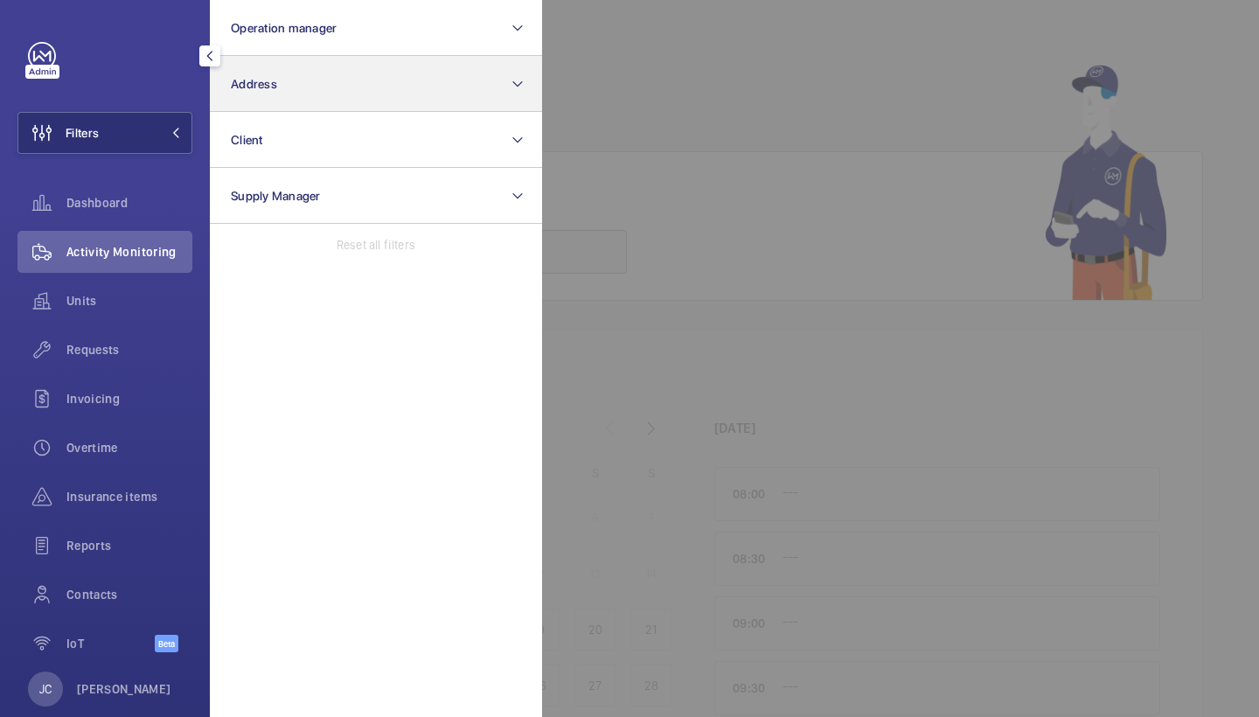
click at [291, 82] on button "Address" at bounding box center [376, 84] width 332 height 56
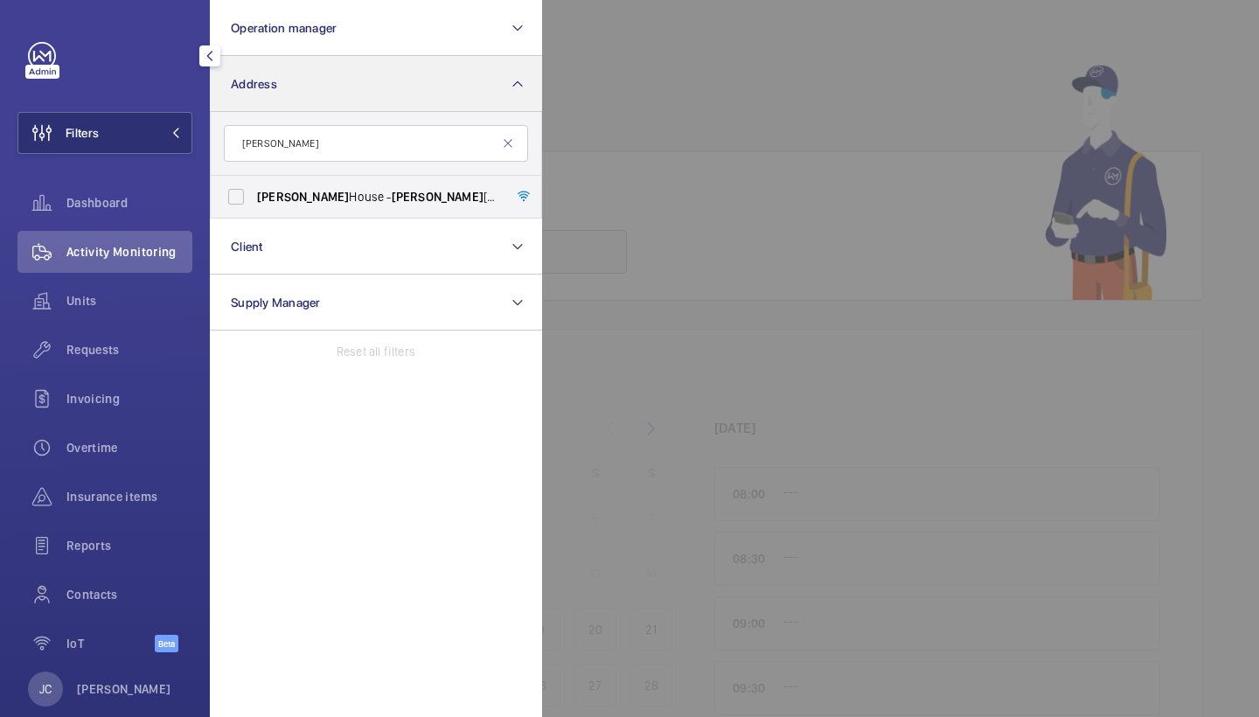
type input "Beasley"
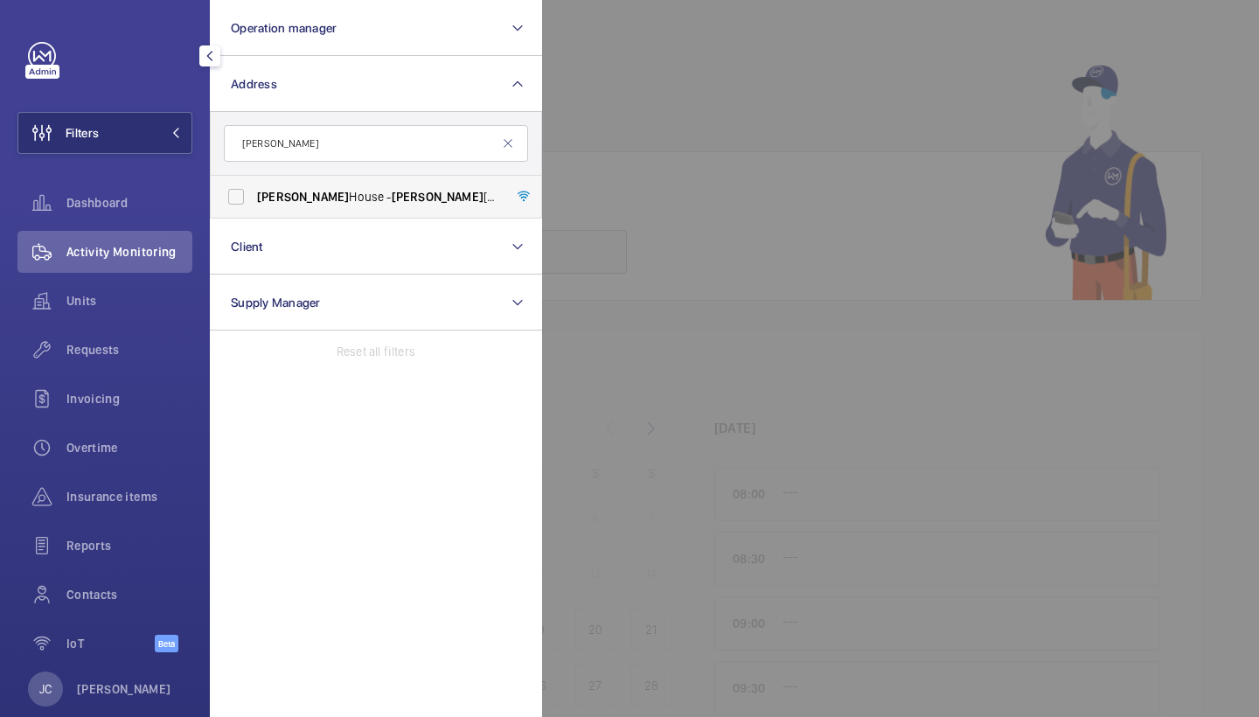
drag, startPoint x: 291, startPoint y: 82, endPoint x: 330, endPoint y: 205, distance: 129.1
click at [330, 205] on label "Beasley House - Beasley House, LONDON SE15 2FD" at bounding box center [363, 197] width 304 height 42
click at [254, 205] on input "Beasley House - Beasley House, LONDON SE15 2FD" at bounding box center [236, 196] width 35 height 35
checkbox input "true"
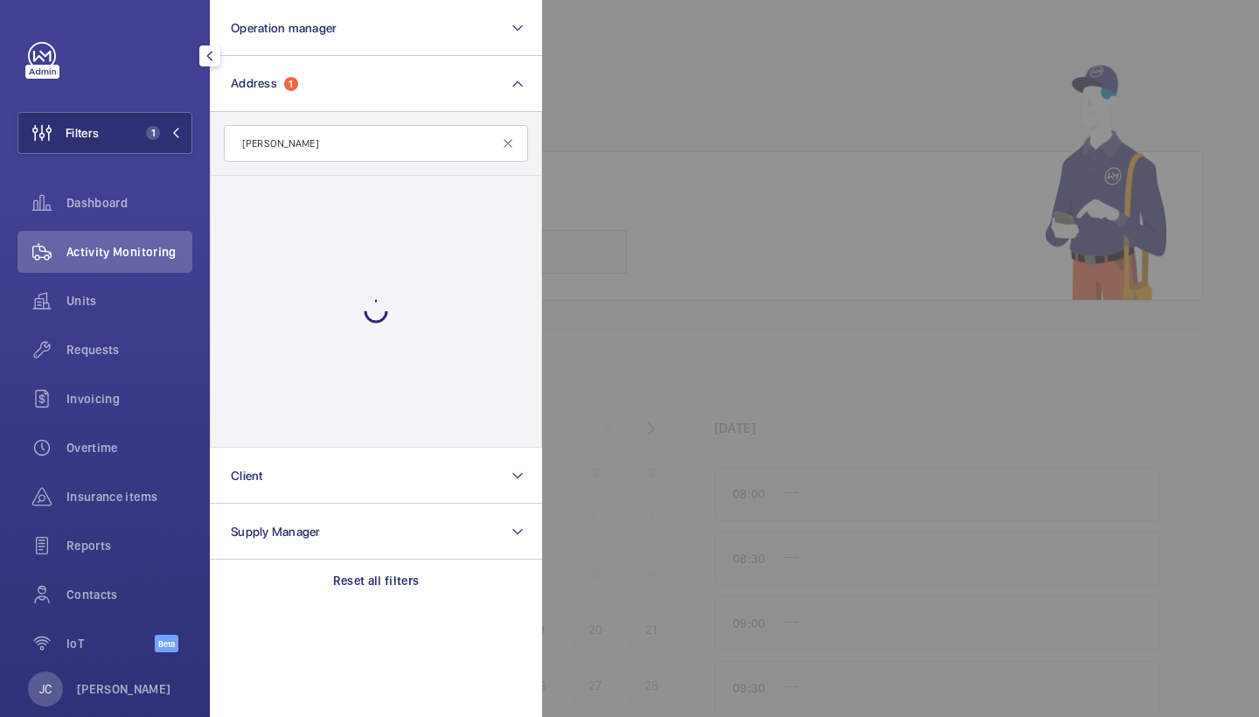
click at [621, 142] on div at bounding box center [1171, 358] width 1259 height 717
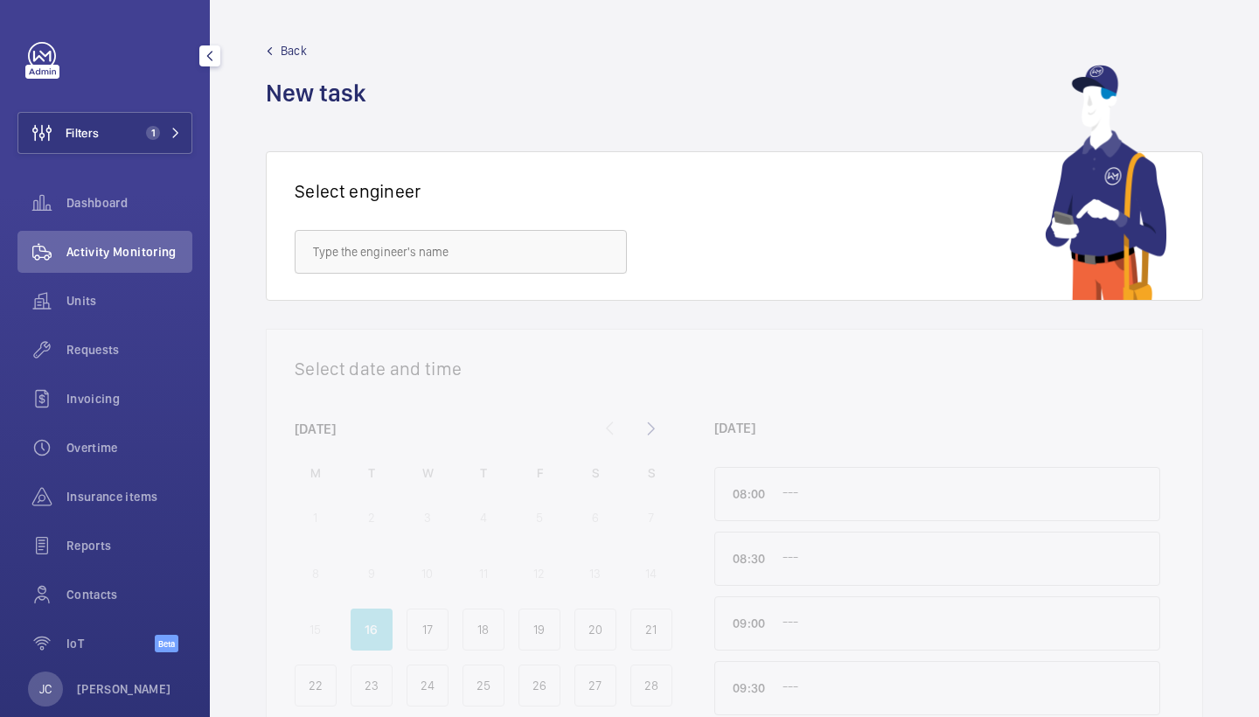
click at [114, 357] on span "Requests" at bounding box center [129, 349] width 126 height 17
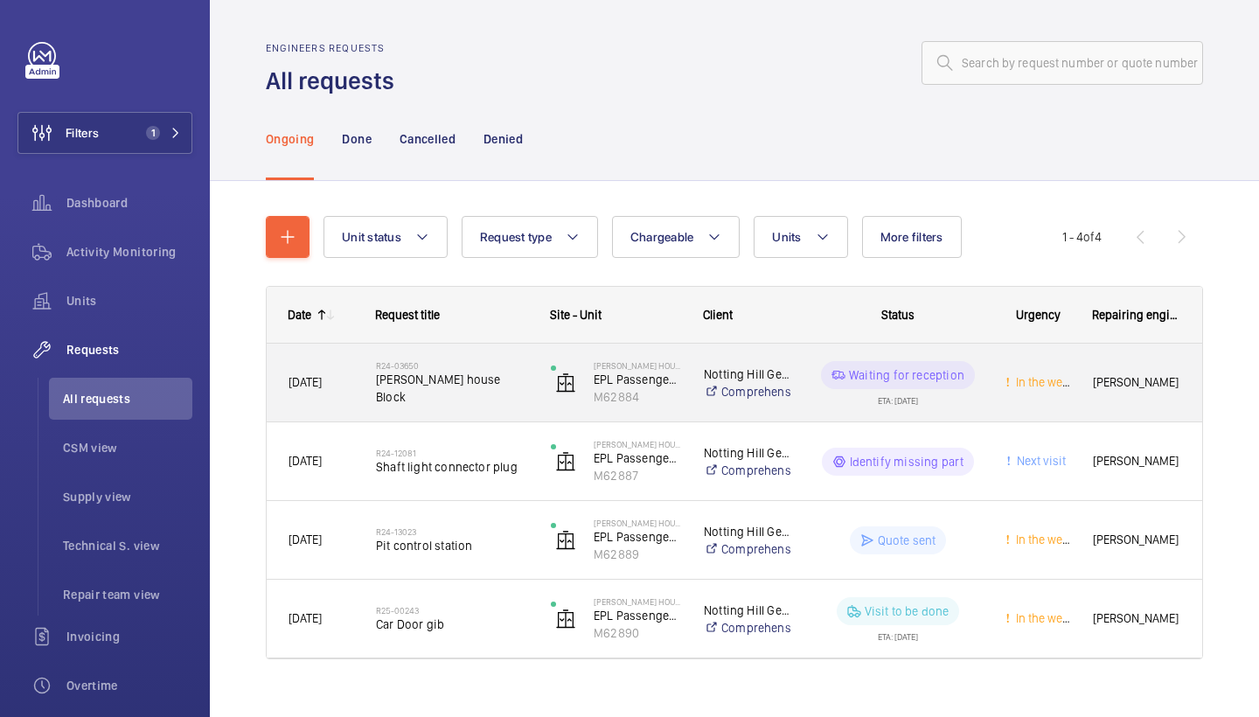
click at [435, 396] on span "Beasley house Block" at bounding box center [452, 388] width 152 height 35
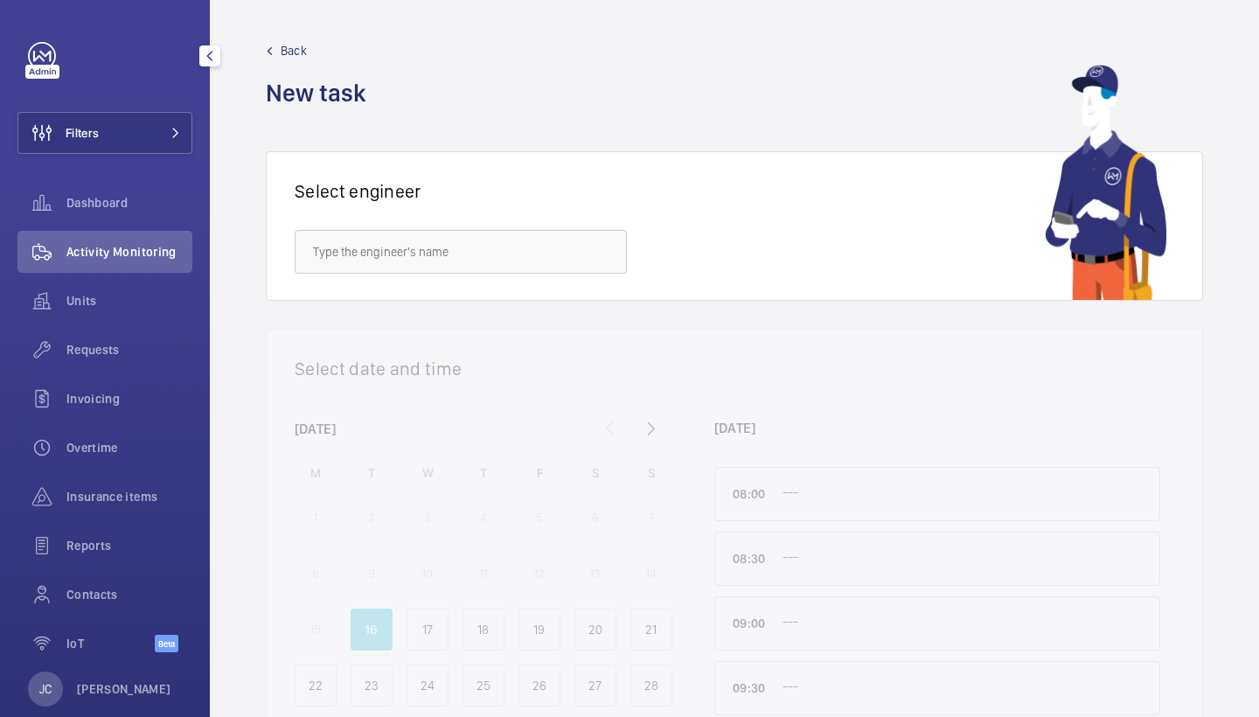
click at [133, 372] on div "Requests" at bounding box center [104, 353] width 175 height 49
click at [135, 360] on div "Requests" at bounding box center [104, 350] width 175 height 42
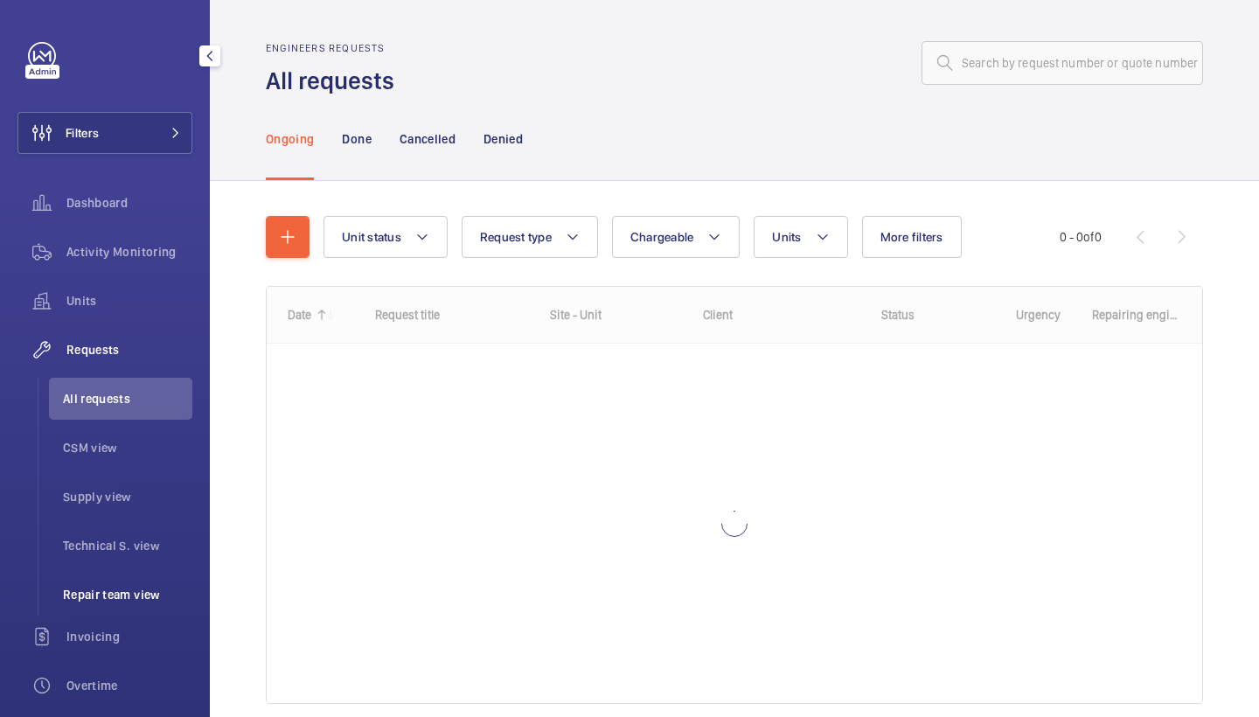
click at [121, 600] on span "Repair team view" at bounding box center [127, 594] width 129 height 17
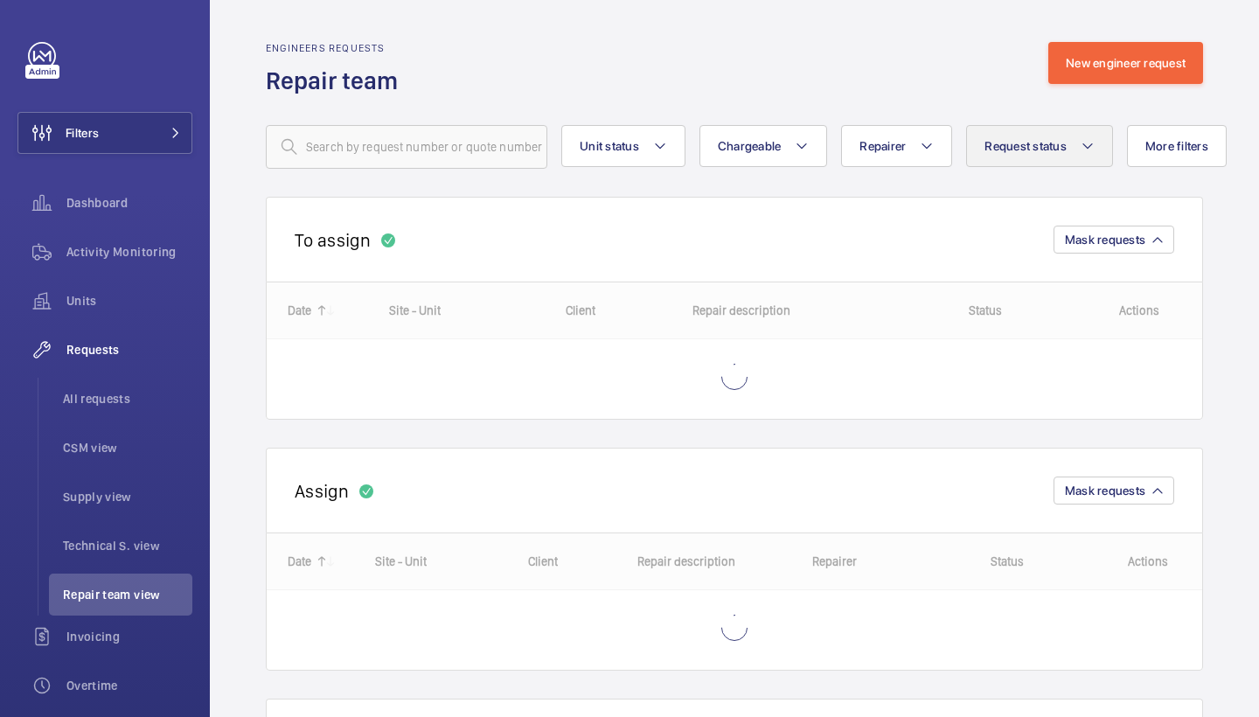
click at [1004, 162] on button "Request status" at bounding box center [1039, 146] width 147 height 42
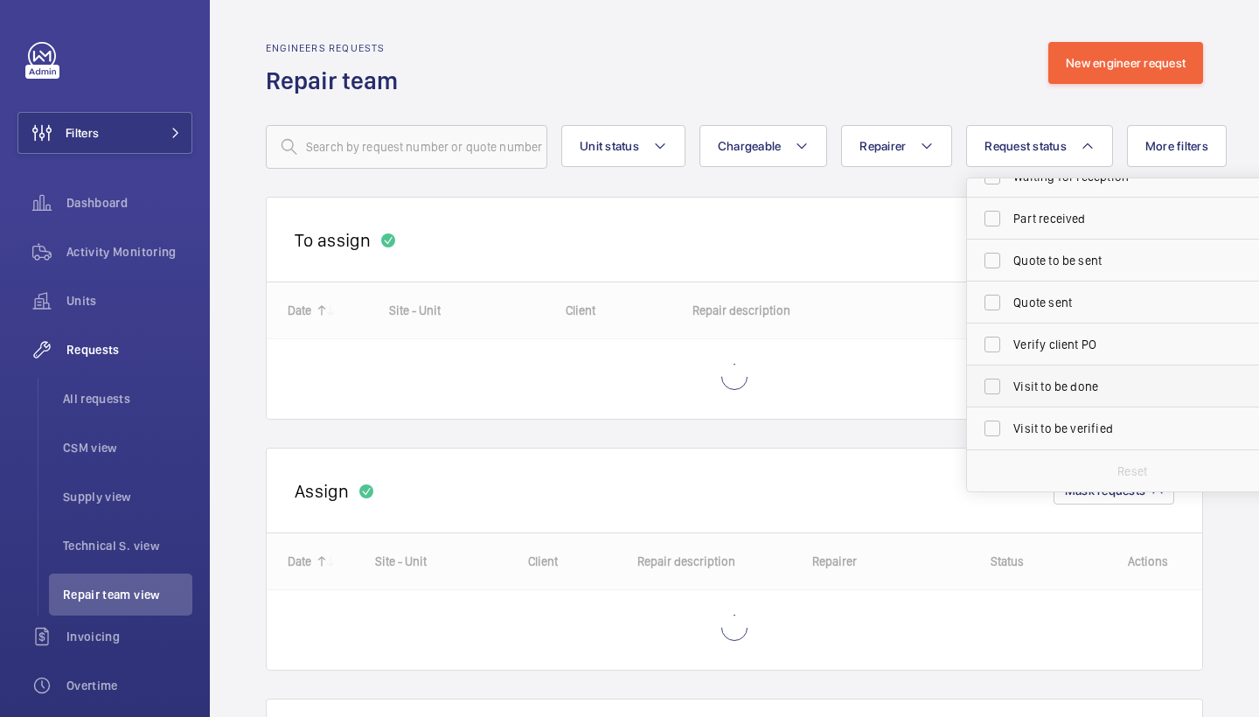
scroll to position [233, 0]
click at [1052, 386] on span "Visit to be done" at bounding box center [1133, 386] width 240 height 17
click at [1010, 386] on input "Visit to be done" at bounding box center [992, 386] width 35 height 35
checkbox input "true"
click at [794, 150] on button "Chargeable" at bounding box center [763, 146] width 129 height 42
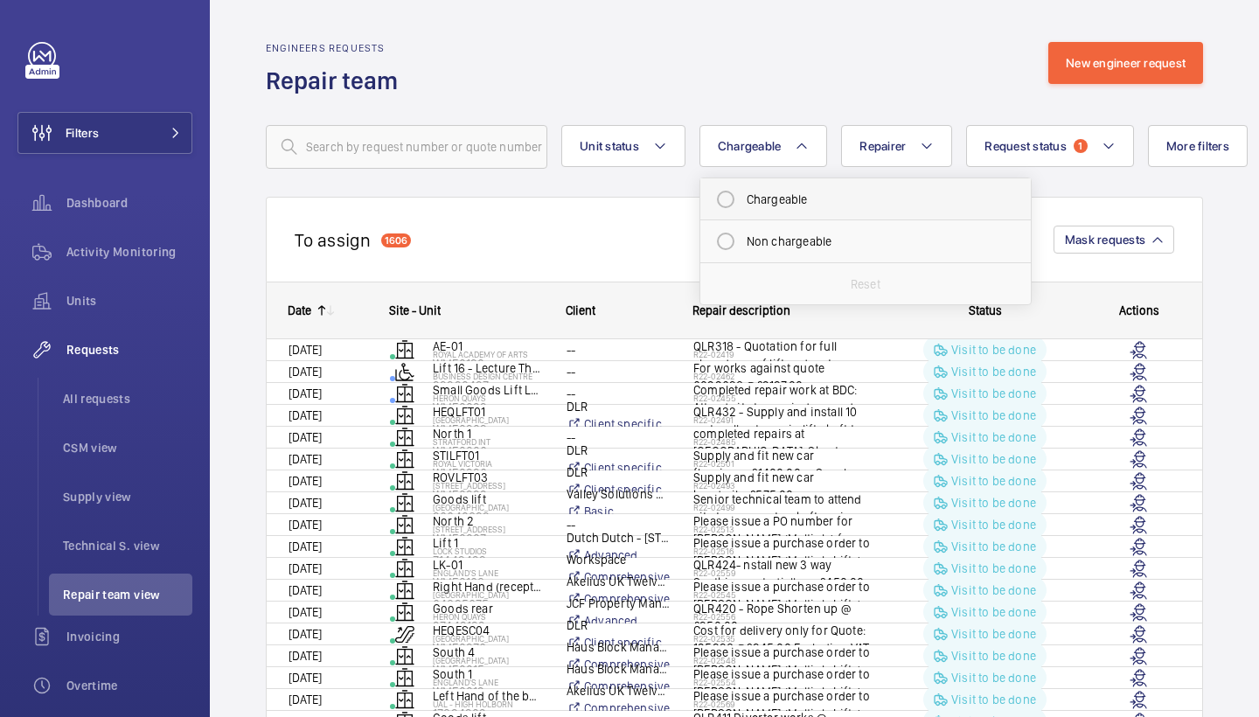
click at [819, 188] on mat-radio-button "Chargeable" at bounding box center [865, 199] width 315 height 35
radio input "true"
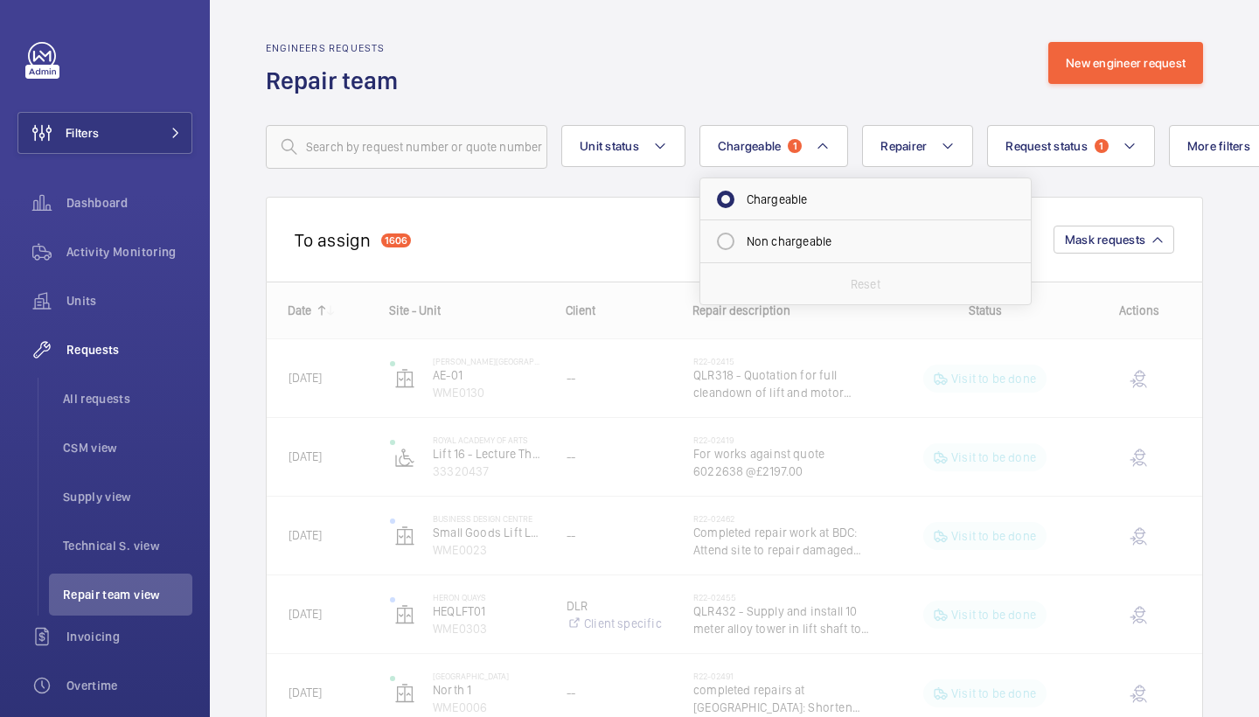
click at [768, 72] on div "Engineers requests Repair team New engineer request" at bounding box center [734, 69] width 937 height 55
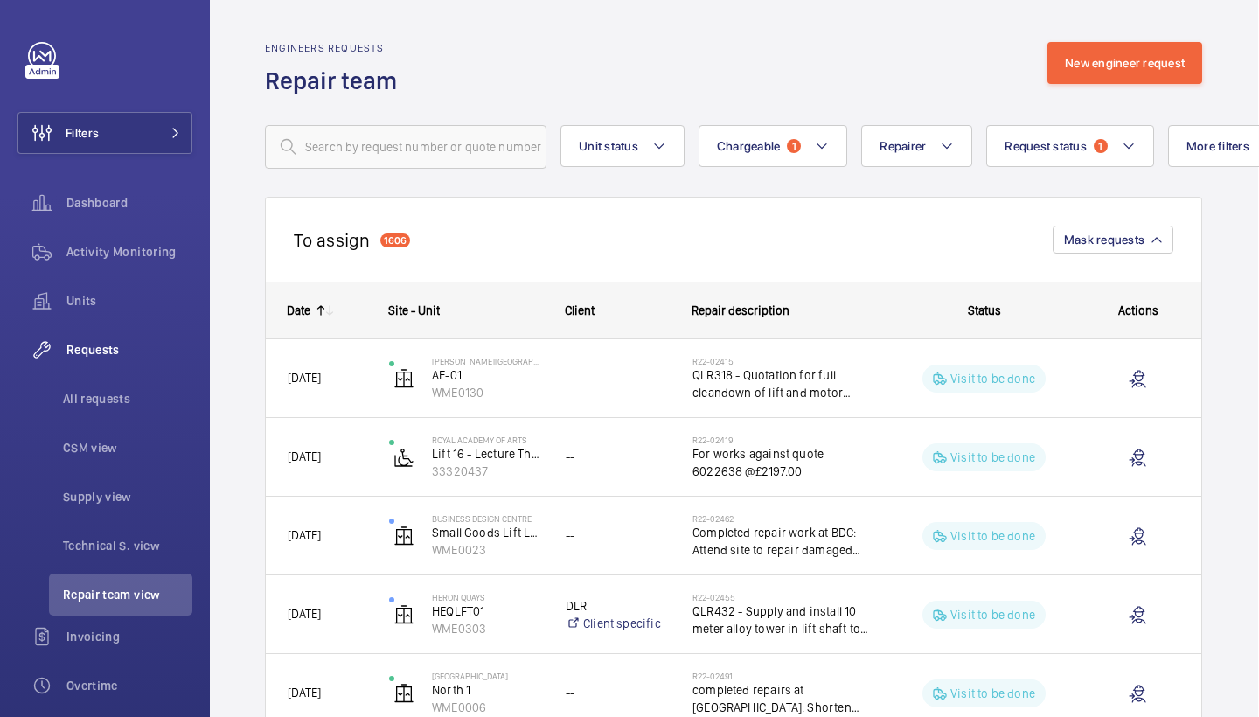
scroll to position [0, 1]
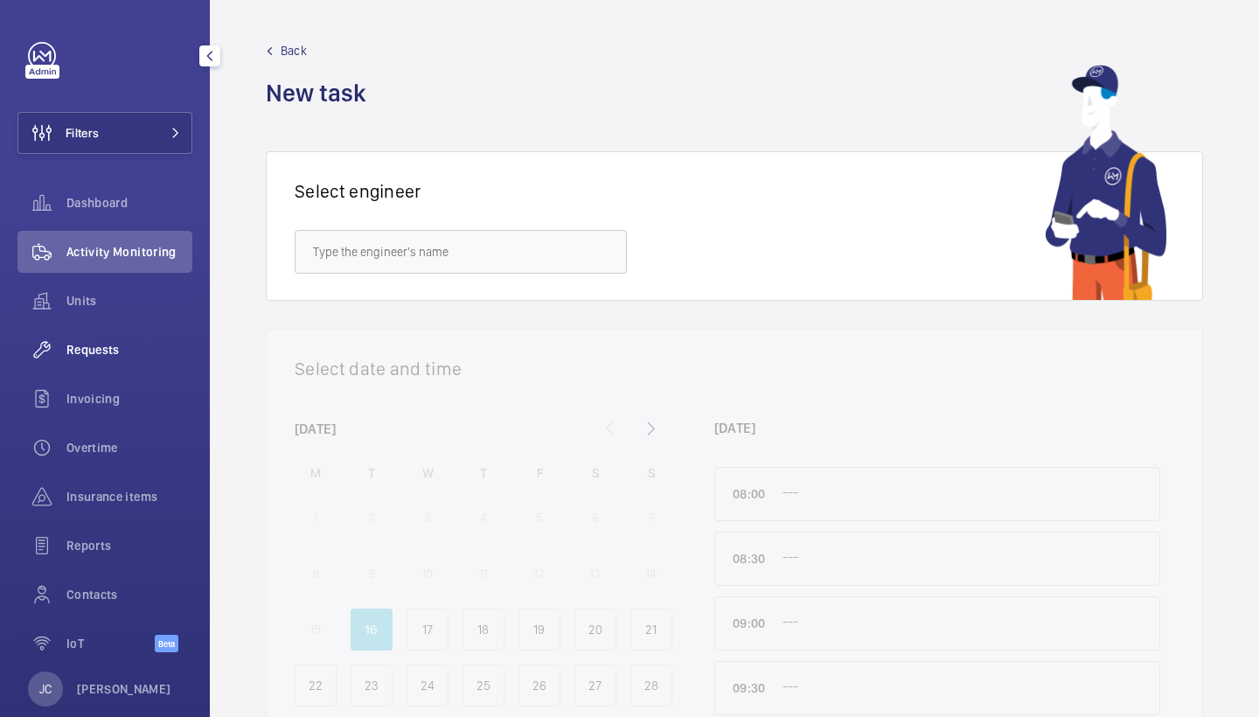
click at [131, 352] on span "Requests" at bounding box center [129, 349] width 126 height 17
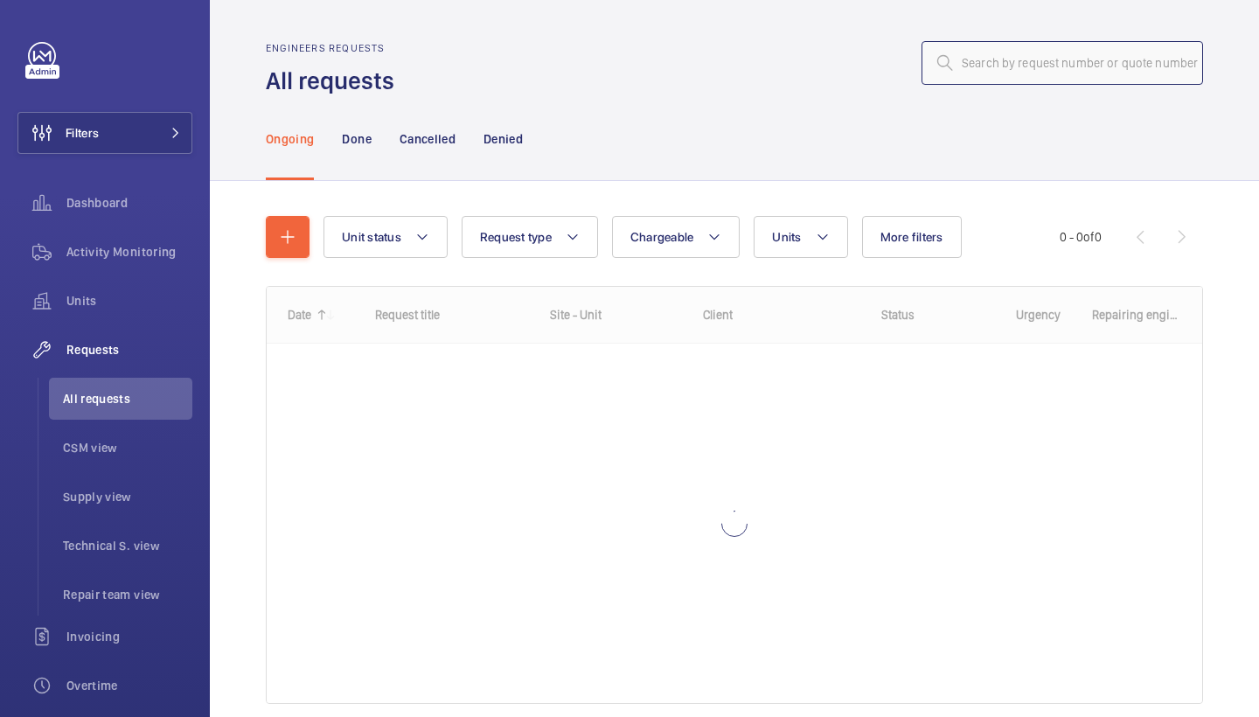
click at [1088, 58] on input "text" at bounding box center [1062, 63] width 282 height 44
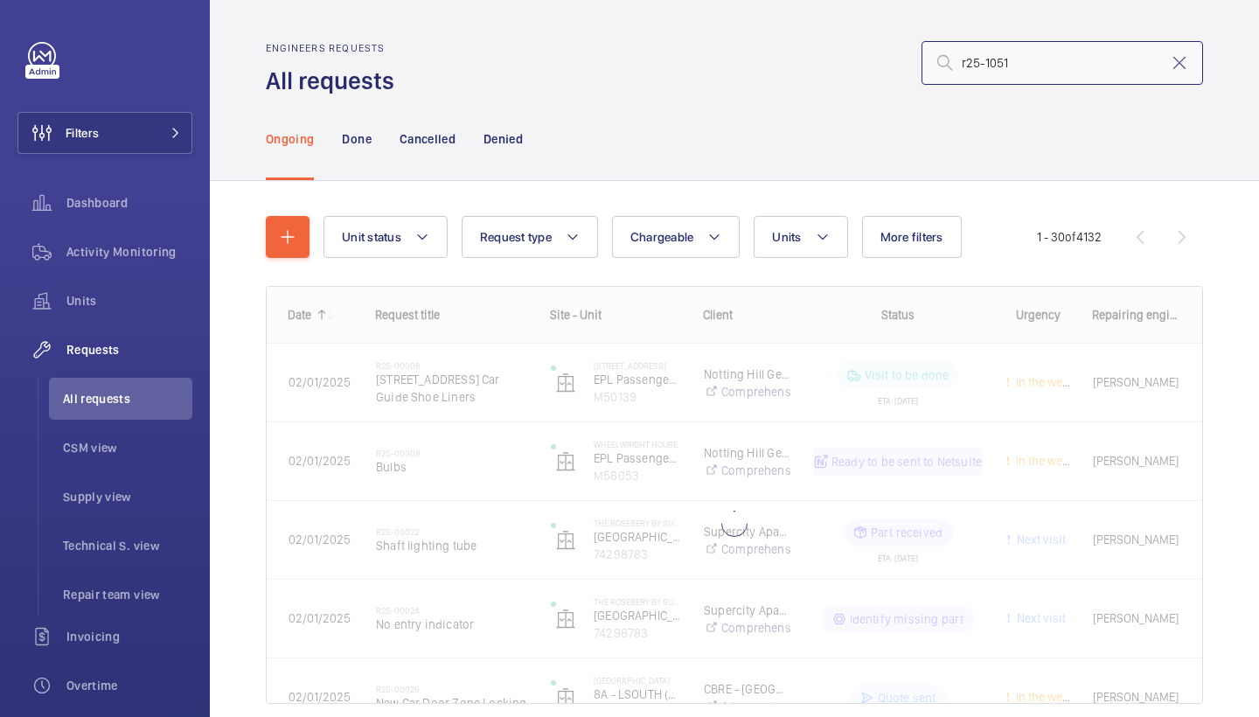
type input "r25-10513"
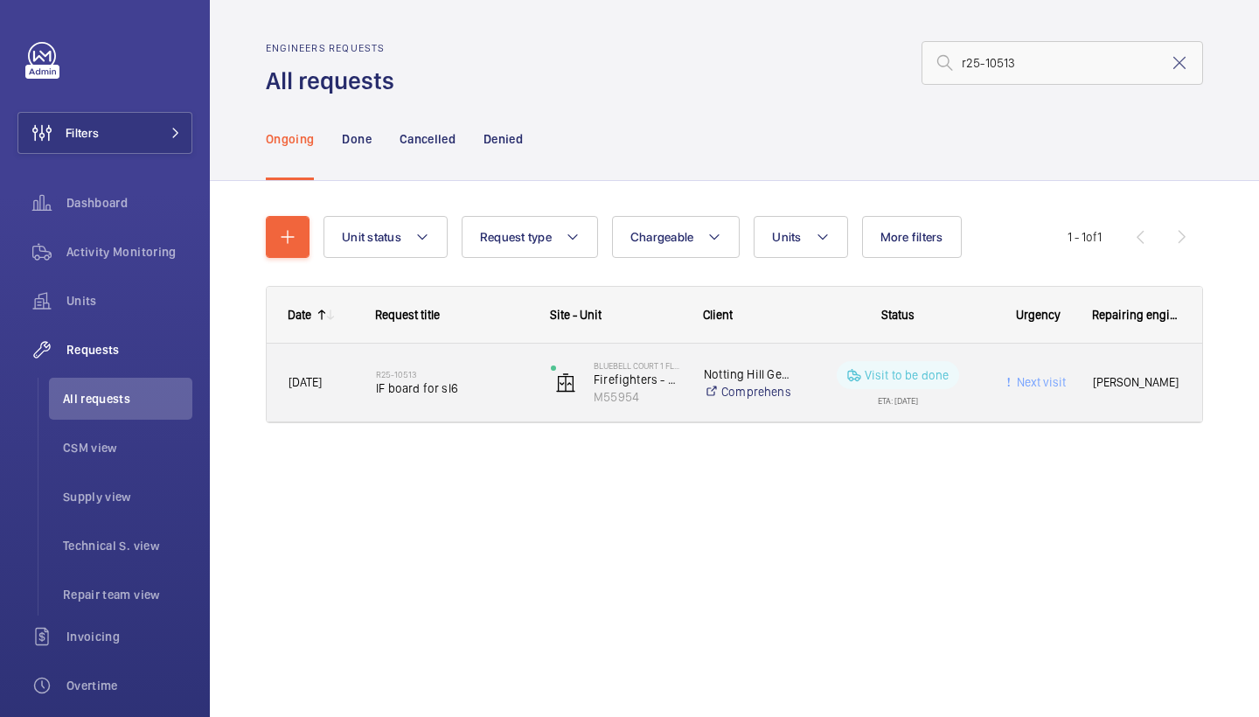
click at [425, 390] on span "IF board for sl6" at bounding box center [452, 387] width 152 height 17
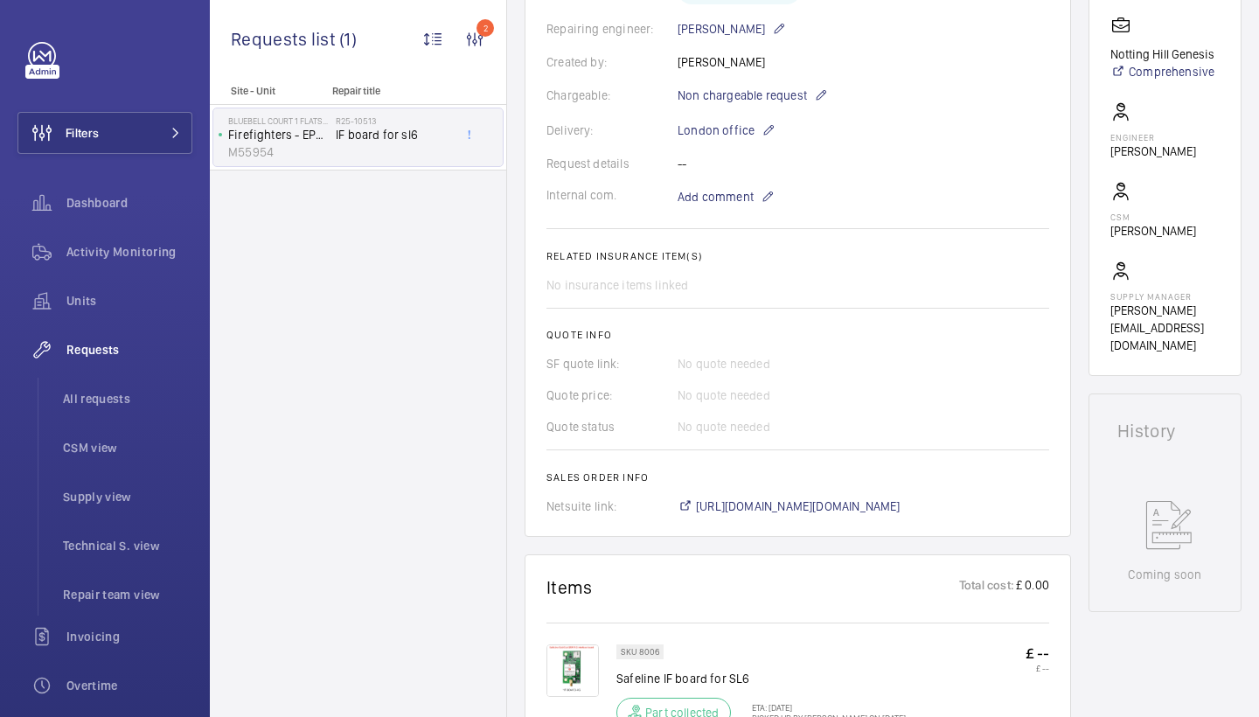
scroll to position [754, 0]
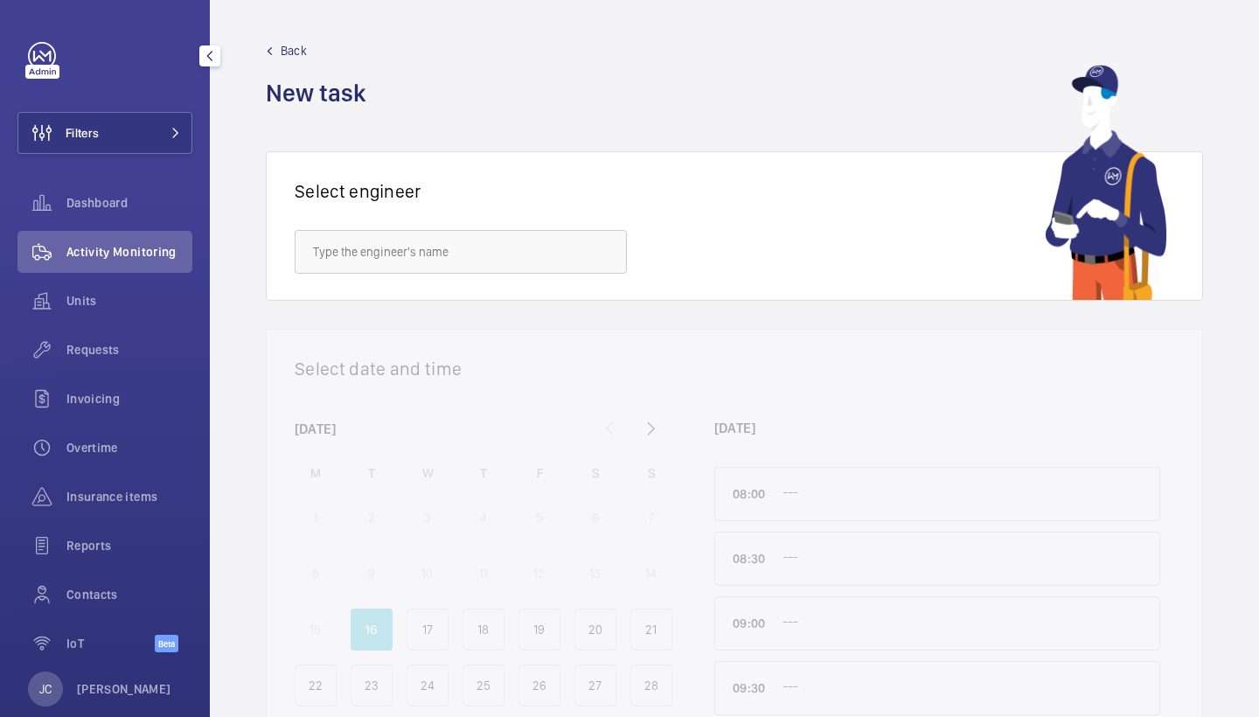
click at [148, 139] on button "Filters" at bounding box center [104, 133] width 175 height 42
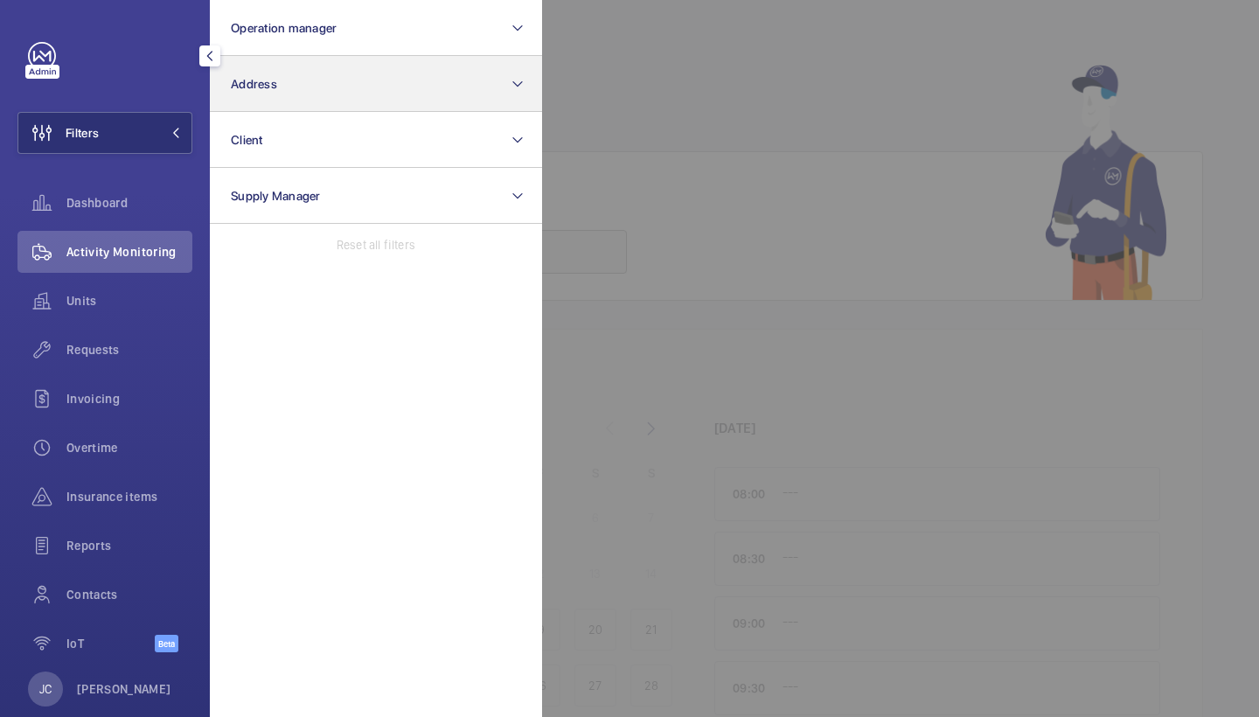
click at [360, 67] on button "Address" at bounding box center [376, 84] width 332 height 56
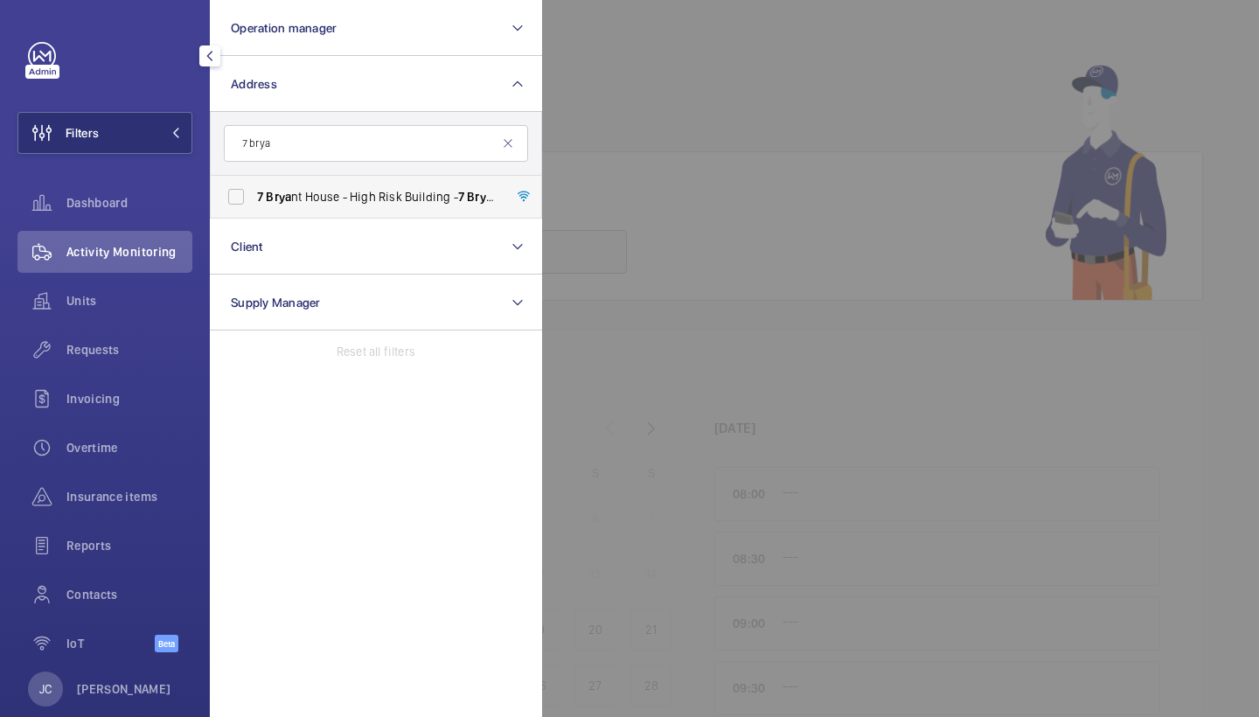
type input "7 brya"
click at [334, 193] on span "[STREET_ADDRESS]" at bounding box center [377, 196] width 240 height 17
click at [254, 193] on input "[STREET_ADDRESS]" at bounding box center [236, 196] width 35 height 35
checkbox input "true"
click at [132, 344] on span "Requests" at bounding box center [129, 349] width 126 height 17
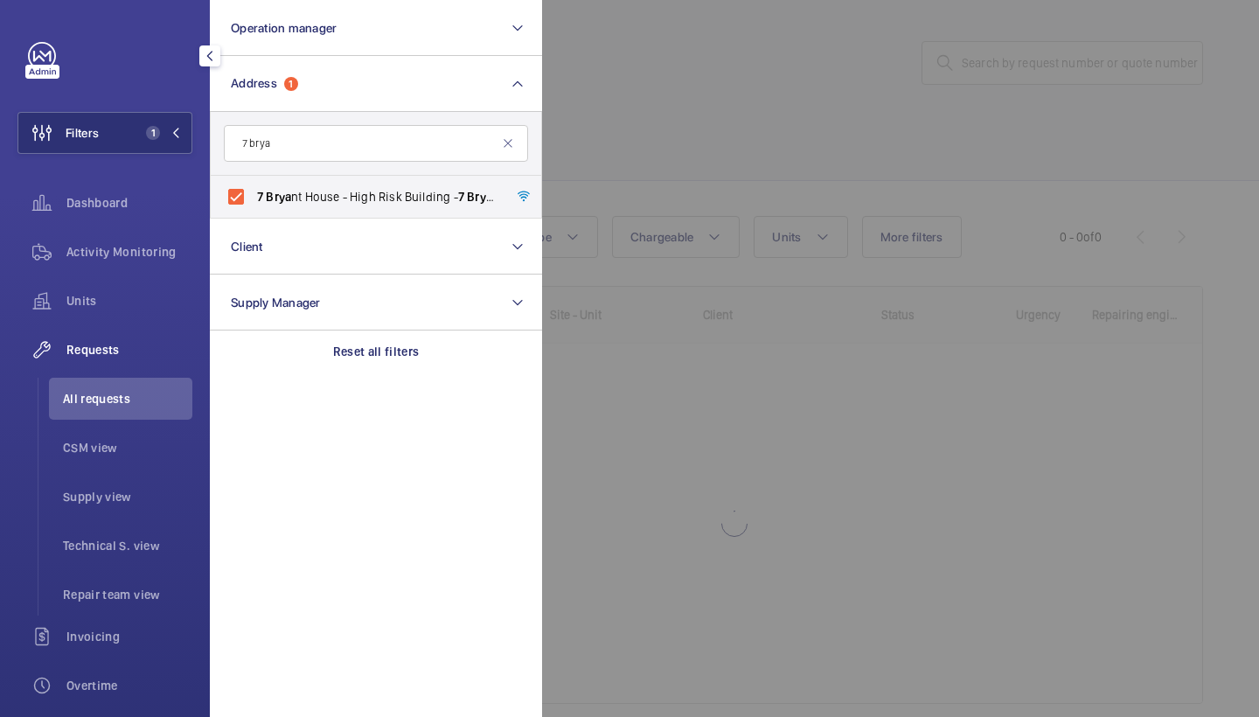
click at [784, 139] on div at bounding box center [1171, 358] width 1259 height 717
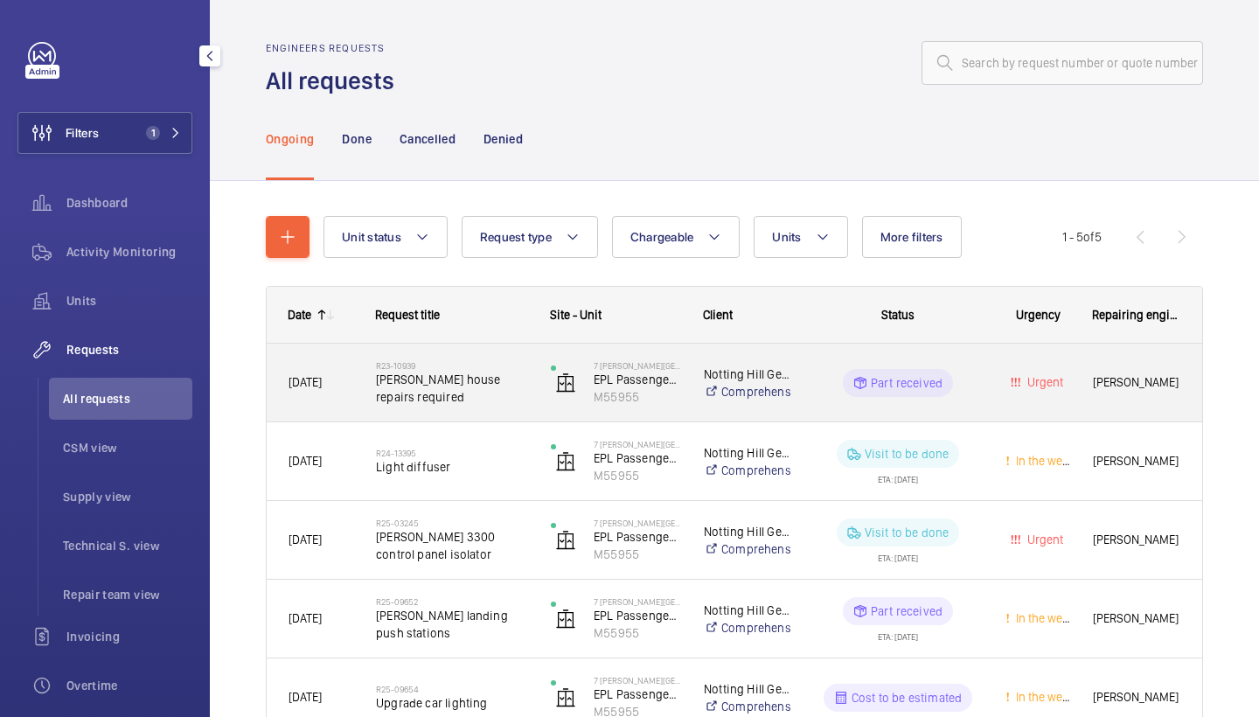
click at [453, 389] on span "[PERSON_NAME] house repairs required" at bounding box center [452, 388] width 152 height 35
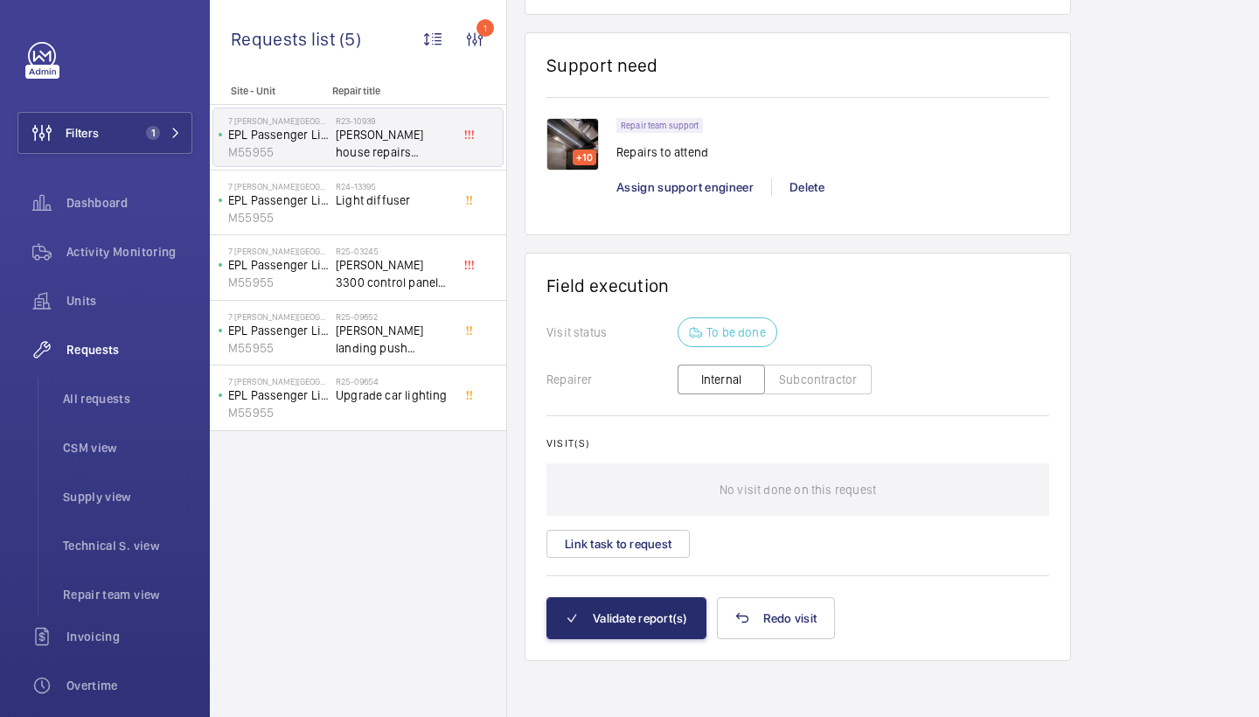
scroll to position [1577, 0]
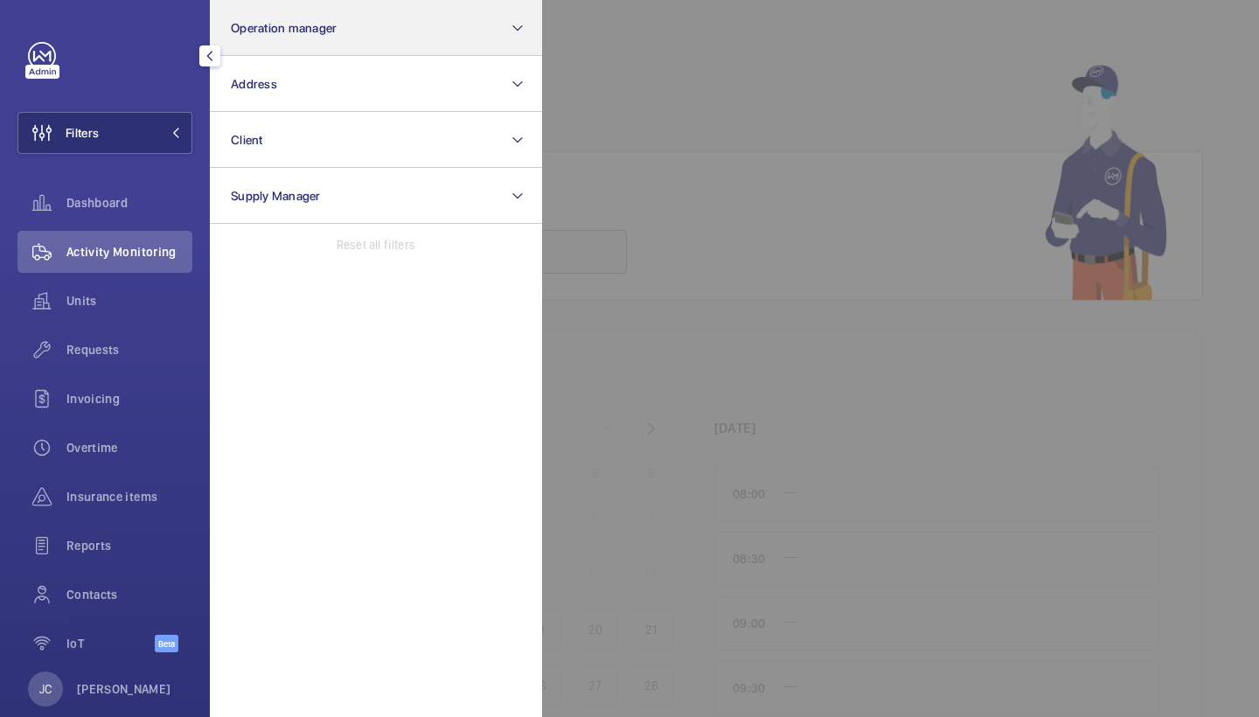
click at [305, 48] on button "Operation manager" at bounding box center [376, 28] width 332 height 56
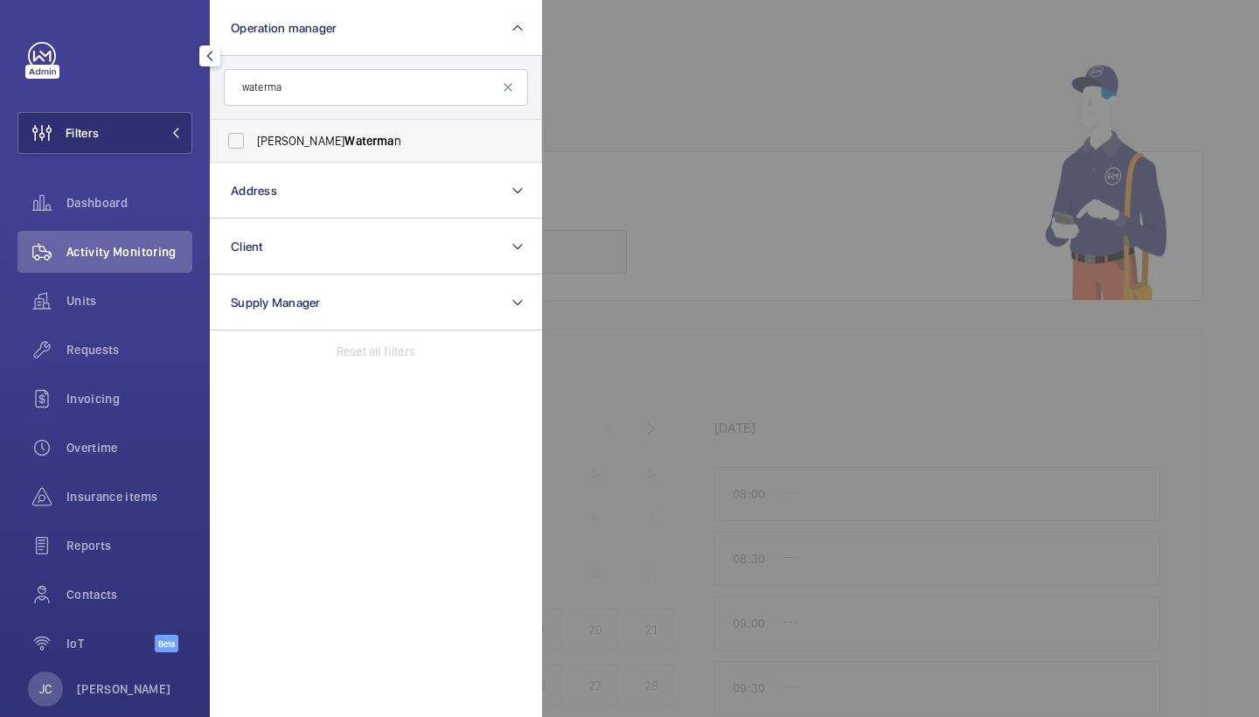
type input "waterma"
click at [344, 138] on span "Waterma" at bounding box center [368, 141] width 49 height 14
click at [254, 138] on input "[PERSON_NAME] n" at bounding box center [236, 140] width 35 height 35
click at [406, 122] on label "[PERSON_NAME] n" at bounding box center [363, 141] width 304 height 42
click at [254, 123] on input "[PERSON_NAME] n" at bounding box center [236, 140] width 35 height 35
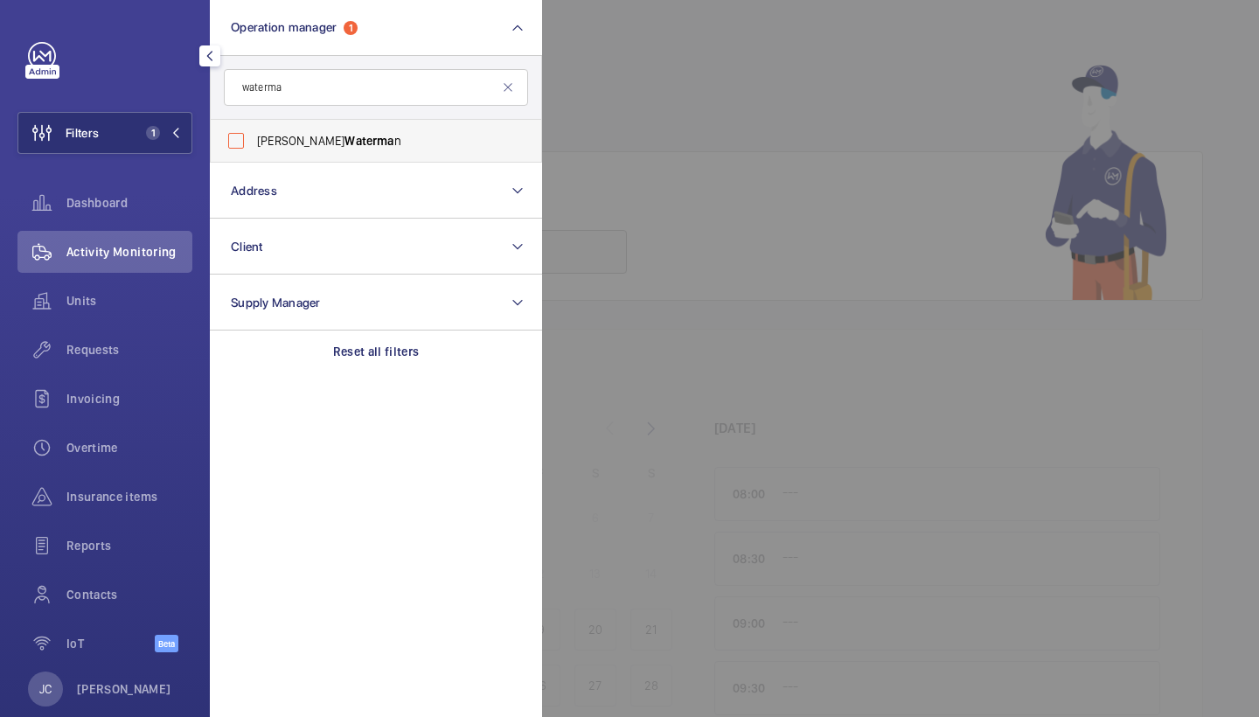
checkbox input "false"
click at [507, 93] on mat-icon at bounding box center [508, 87] width 14 height 14
type input "tarp"
click at [344, 136] on span "[PERSON_NAME] ey" at bounding box center [377, 140] width 240 height 17
click at [254, 136] on input "[PERSON_NAME] ey" at bounding box center [236, 140] width 35 height 35
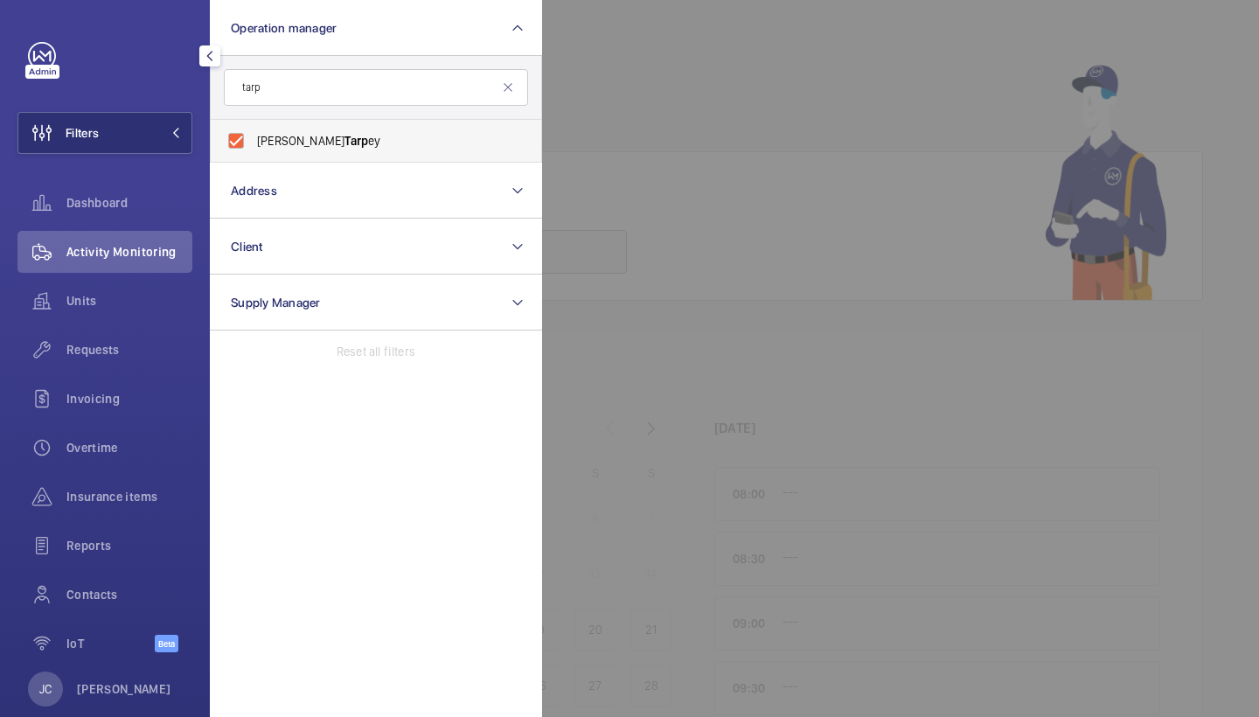
checkbox input "true"
click at [130, 319] on div "Units" at bounding box center [104, 301] width 175 height 42
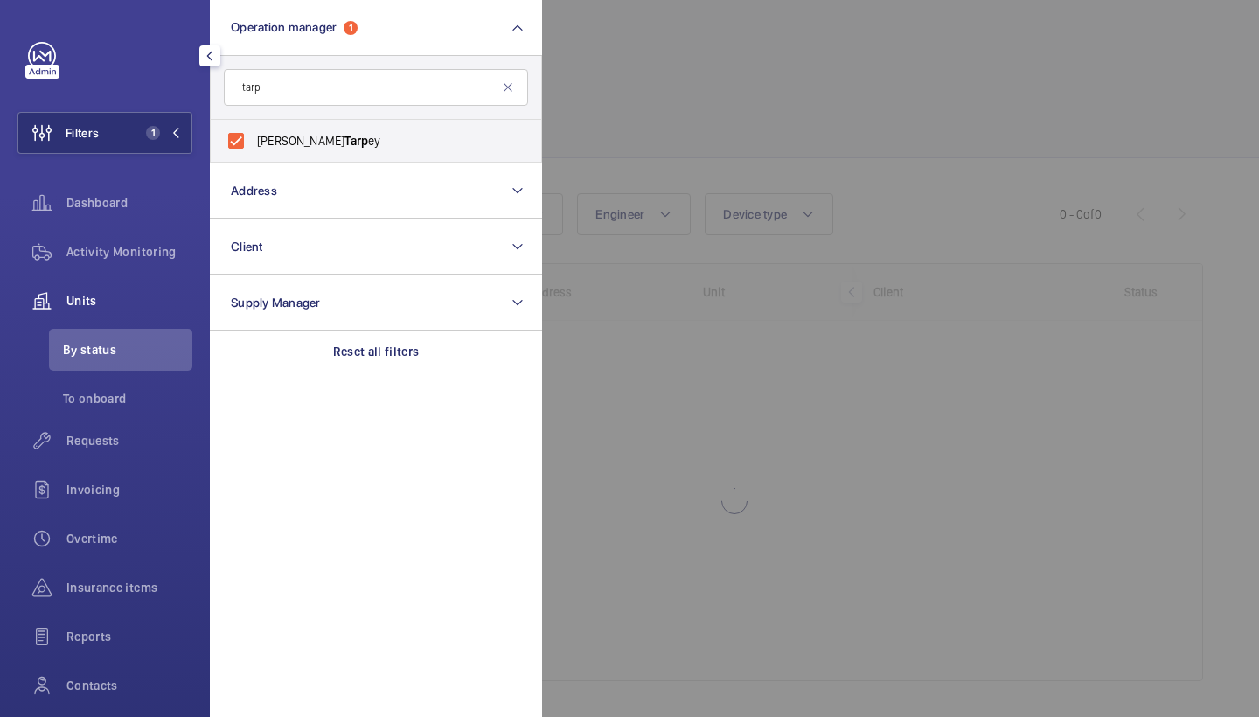
click at [760, 49] on div at bounding box center [1171, 358] width 1259 height 717
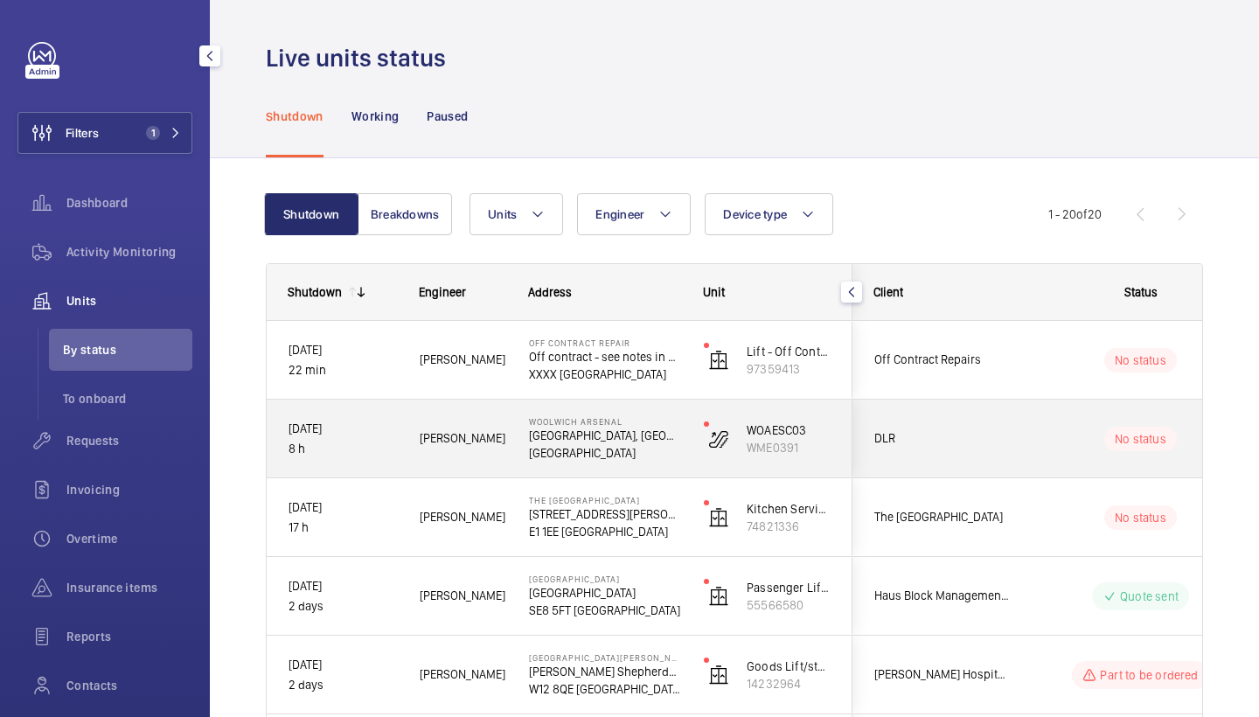
click at [495, 449] on div "[PERSON_NAME]" at bounding box center [453, 438] width 108 height 55
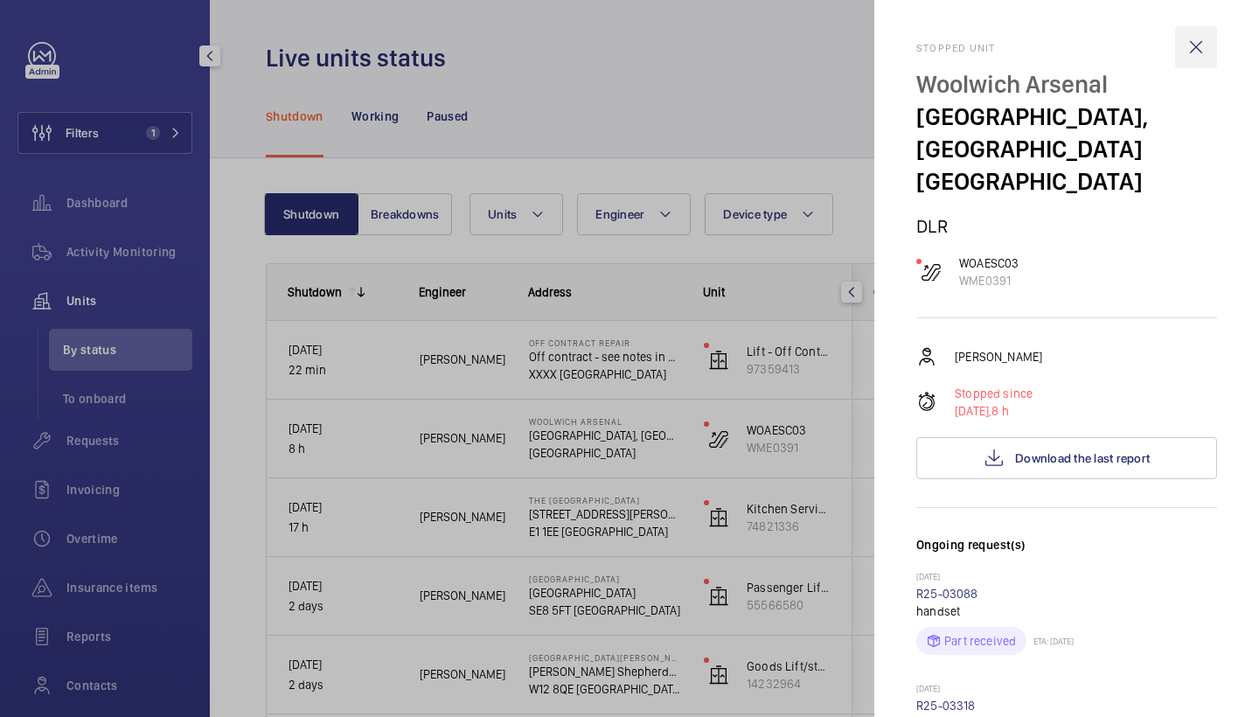
click at [1196, 65] on wm-front-icon-button at bounding box center [1196, 47] width 42 height 42
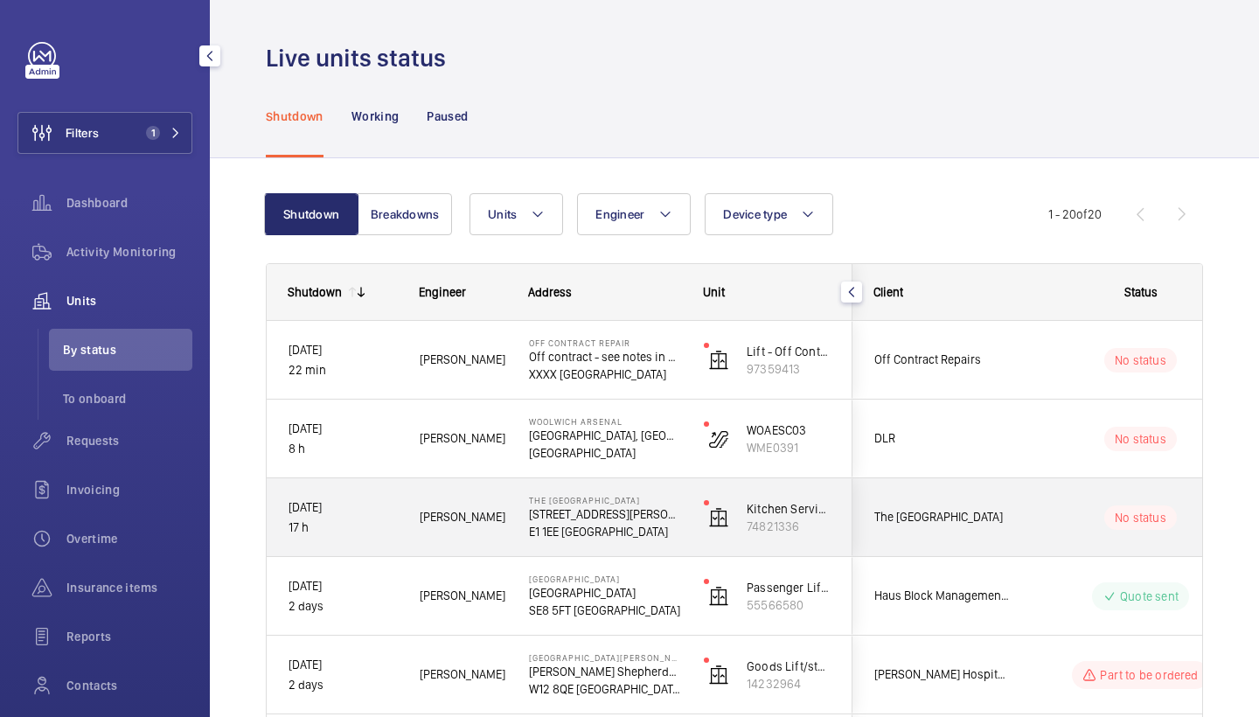
click at [450, 492] on div "[PERSON_NAME]" at bounding box center [453, 517] width 108 height 55
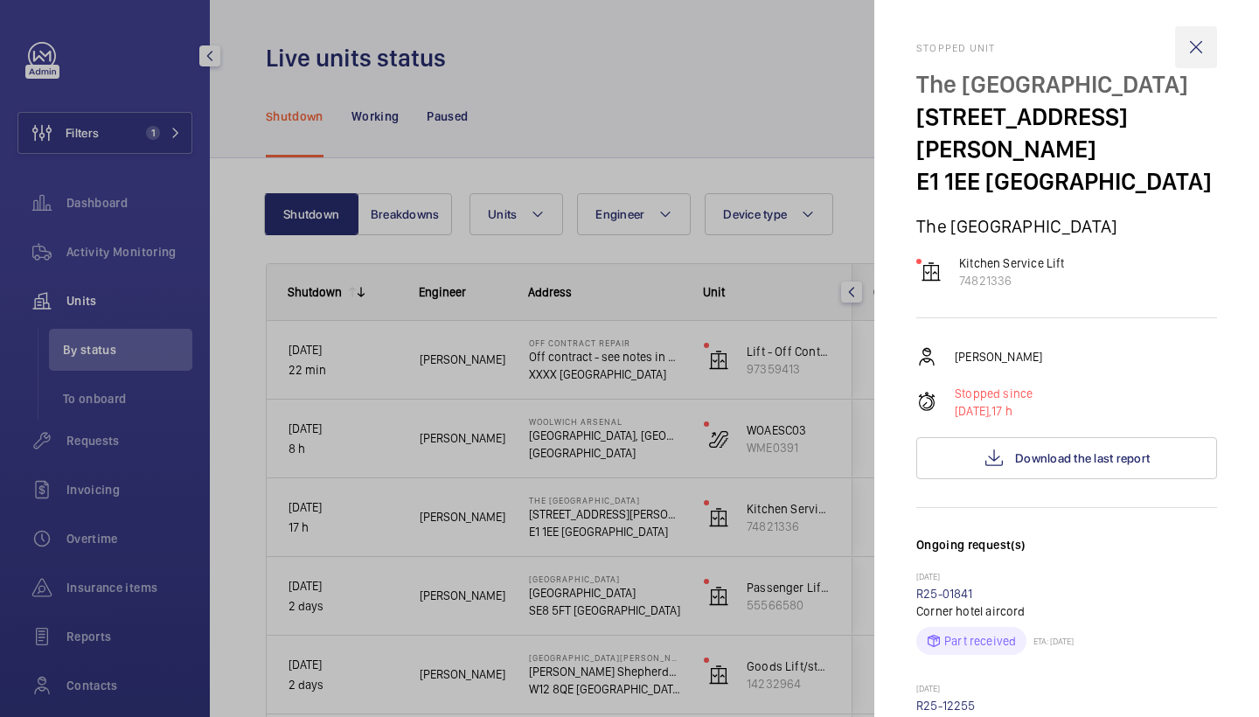
click at [1200, 48] on wm-front-icon-button at bounding box center [1196, 47] width 42 height 42
